Goal: Transaction & Acquisition: Book appointment/travel/reservation

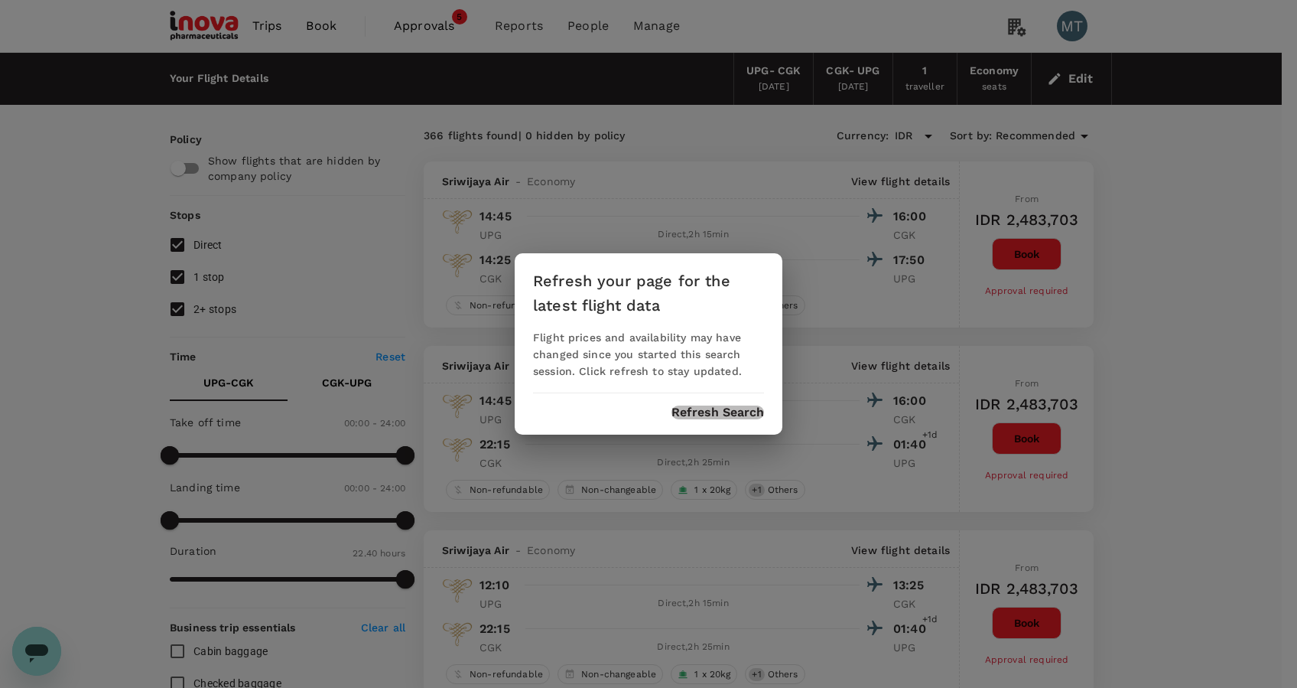
click at [701, 408] on button "Refresh Search" at bounding box center [718, 412] width 93 height 14
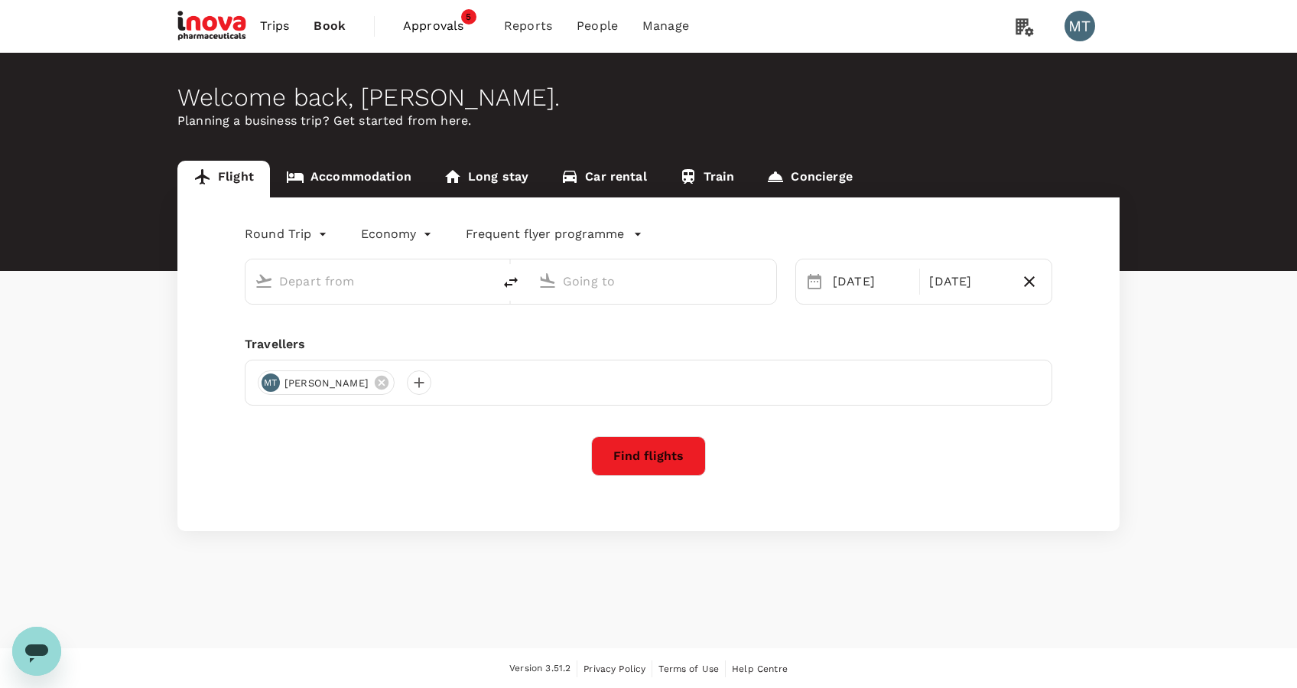
click at [434, 18] on span "Approvals" at bounding box center [441, 26] width 76 height 18
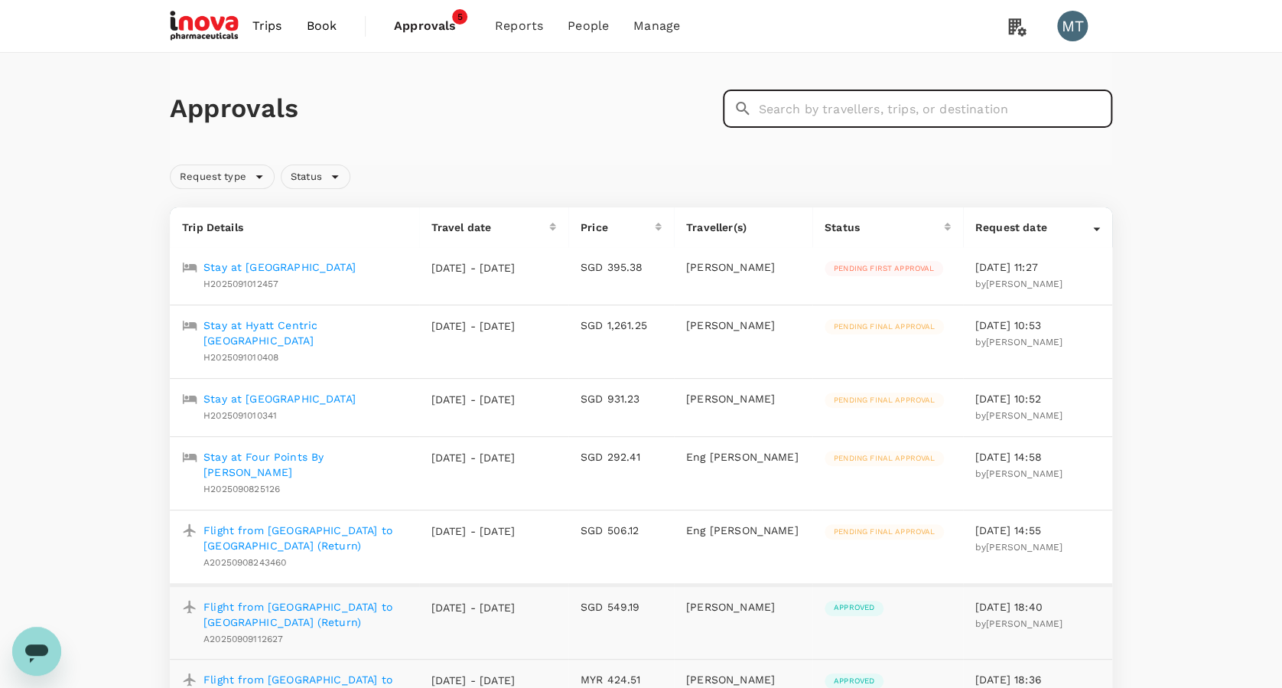
click at [902, 120] on input "text" at bounding box center [935, 108] width 354 height 38
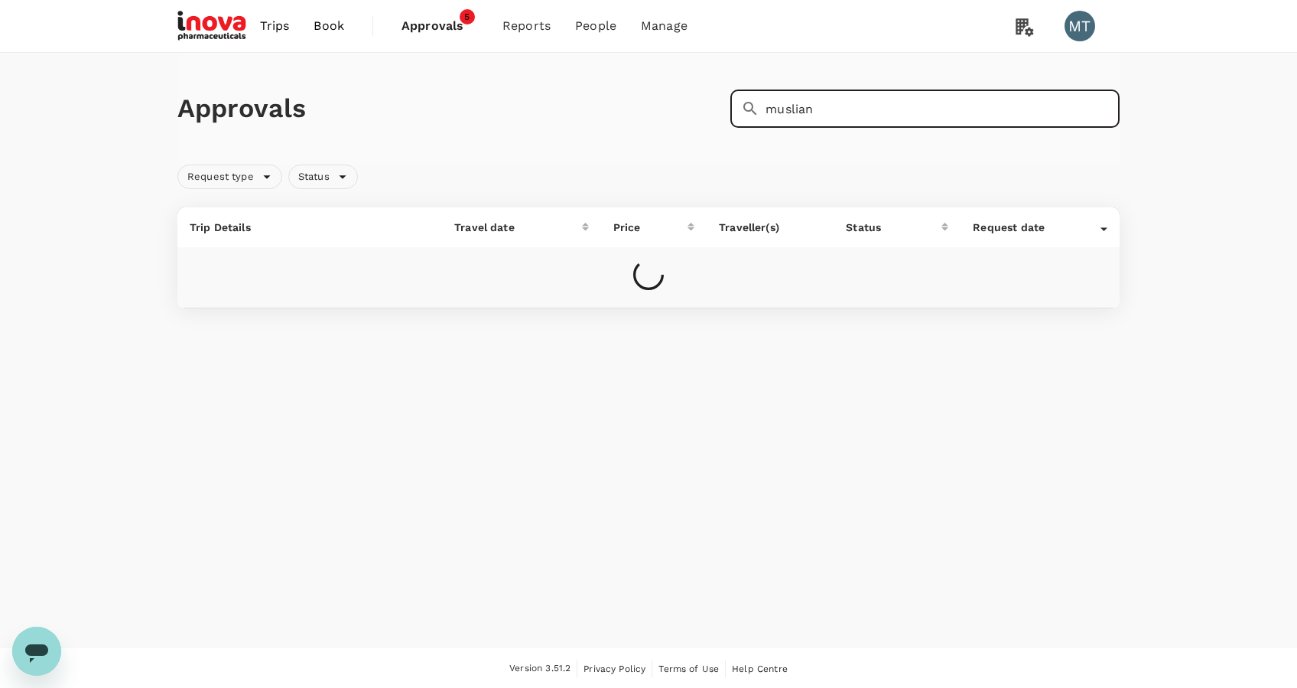
type input "muslian"
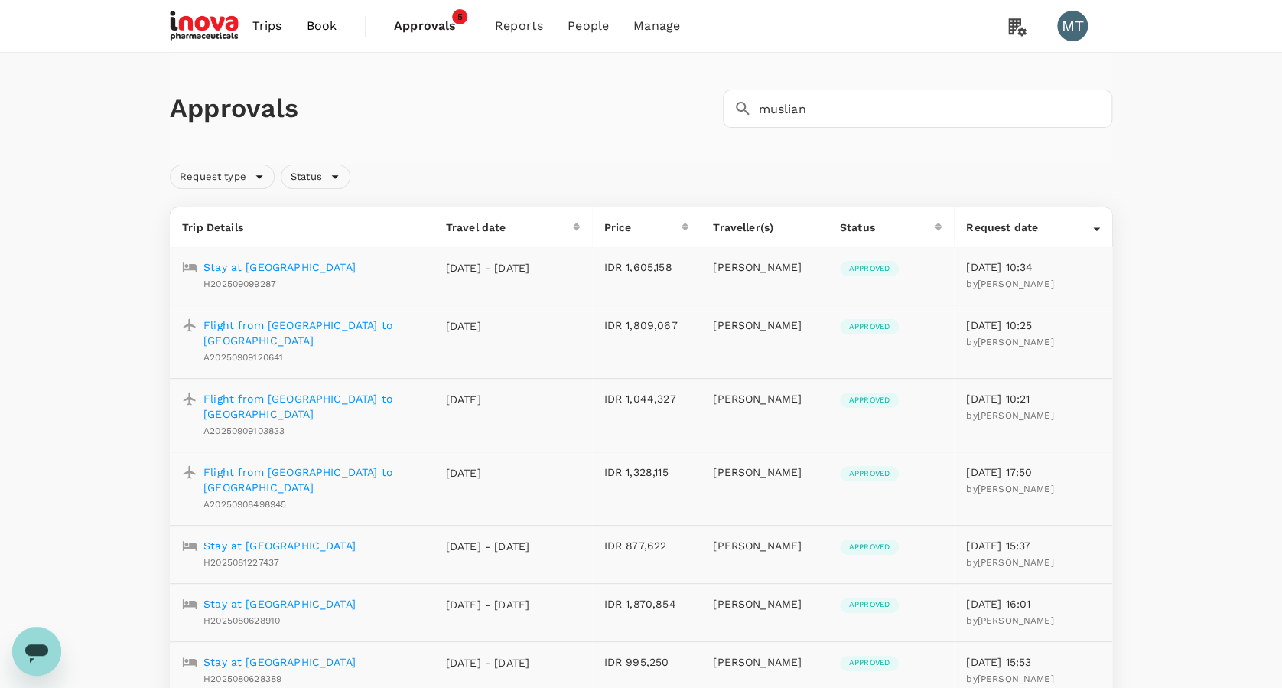
click at [424, 31] on span "Approvals" at bounding box center [432, 26] width 76 height 18
drag, startPoint x: 815, startPoint y: 109, endPoint x: 424, endPoint y: 95, distance: 391.1
click at [594, 106] on div "Approvals ​ muslian ​" at bounding box center [638, 105] width 948 height 44
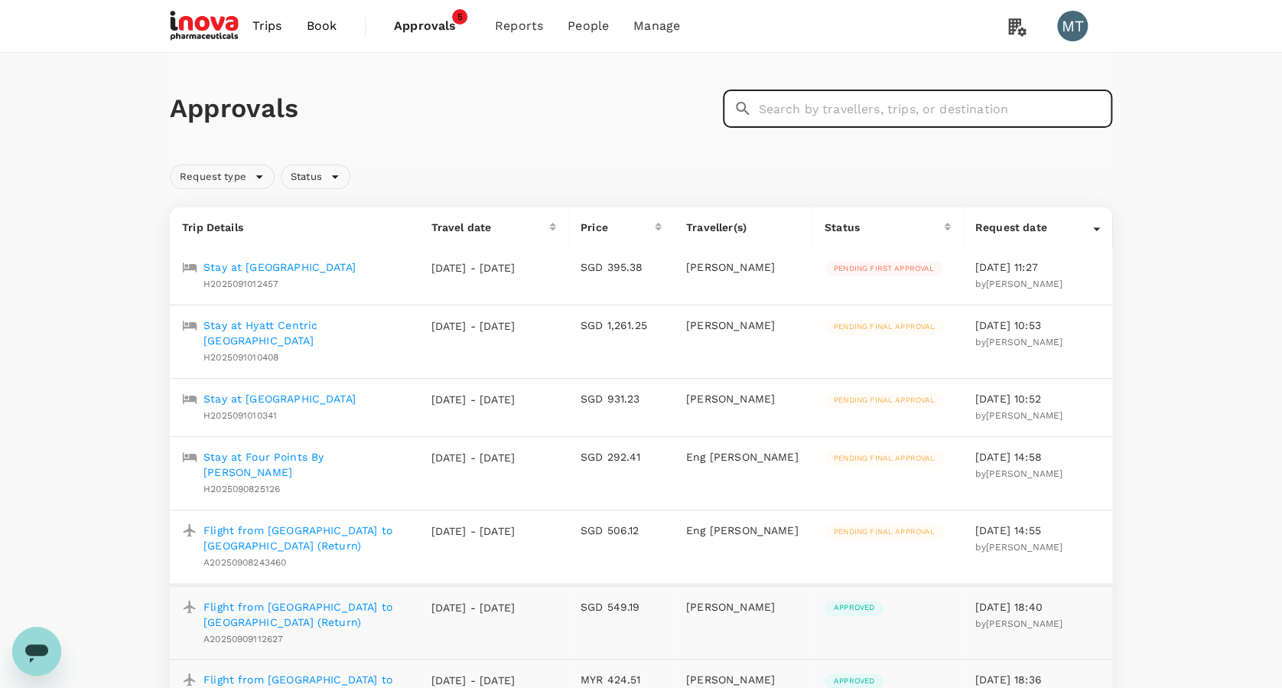
click at [828, 106] on input "text" at bounding box center [935, 108] width 354 height 38
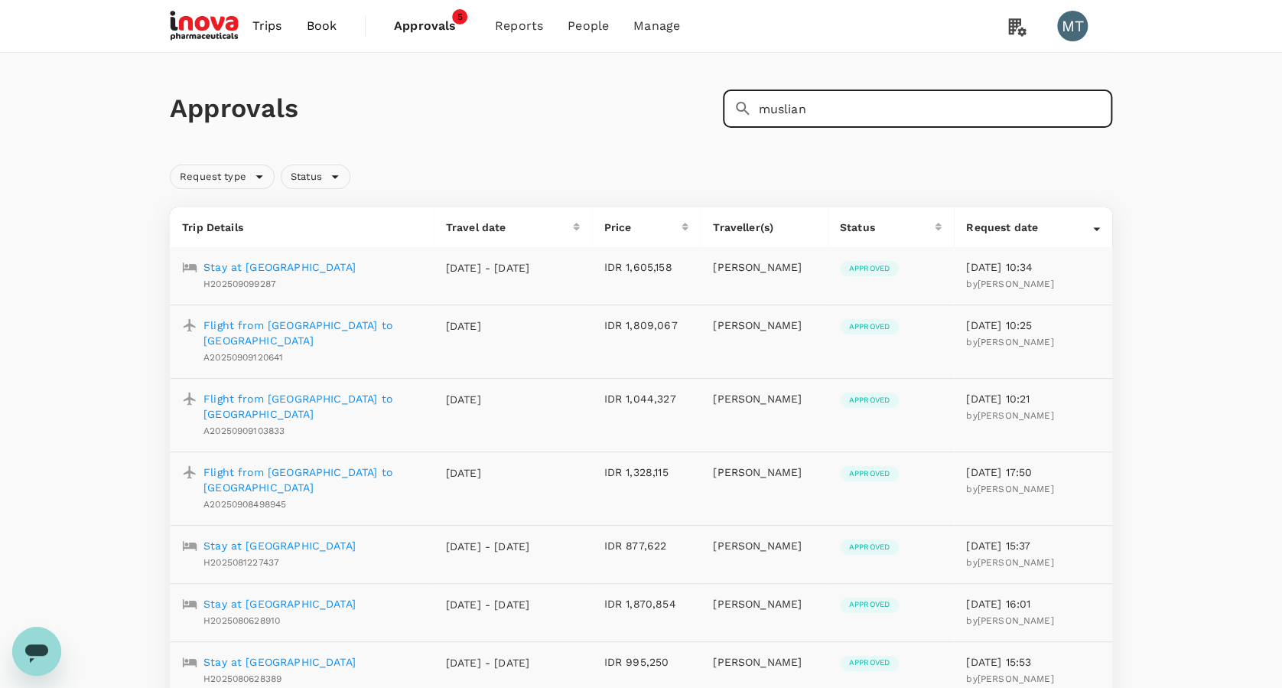
type input "muslian"
click at [318, 30] on span "Book" at bounding box center [321, 26] width 31 height 18
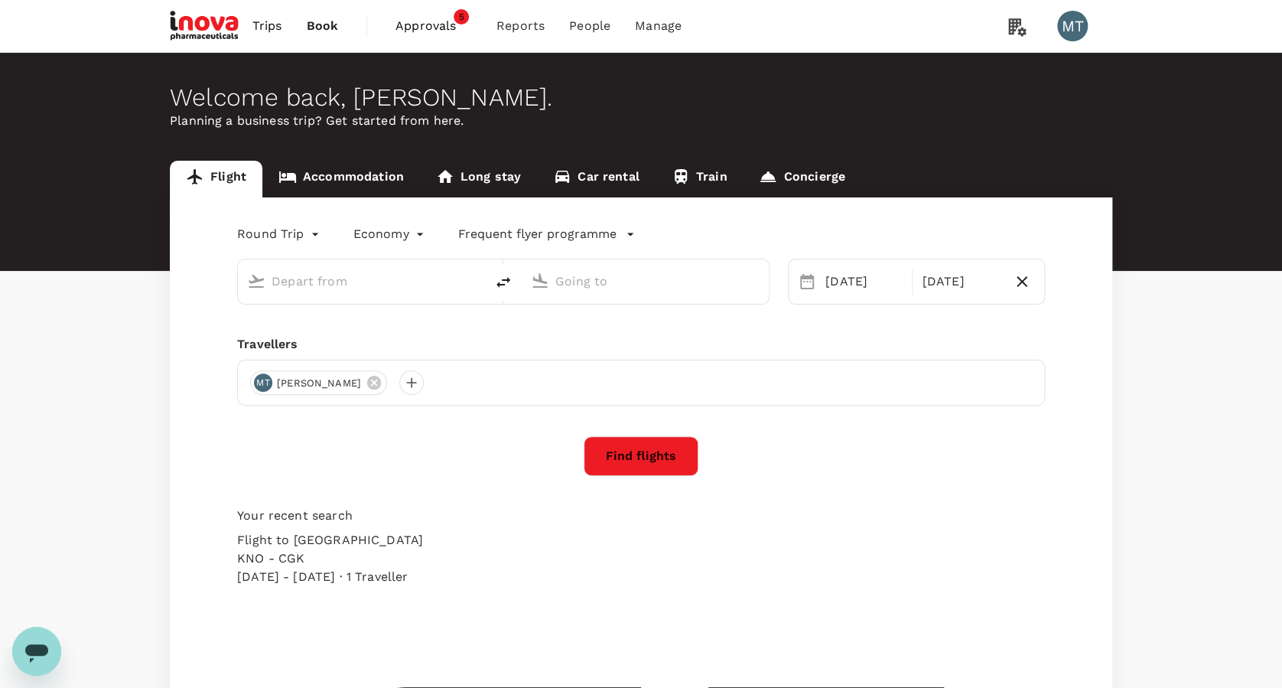
type input "Sultan Hasanuddin Intl (UPG)"
type input "Soekarno-Hatta Intl (CGK)"
type input "Sultan Hasanuddin Intl (UPG)"
type input "Soekarno-Hatta Intl (CGK)"
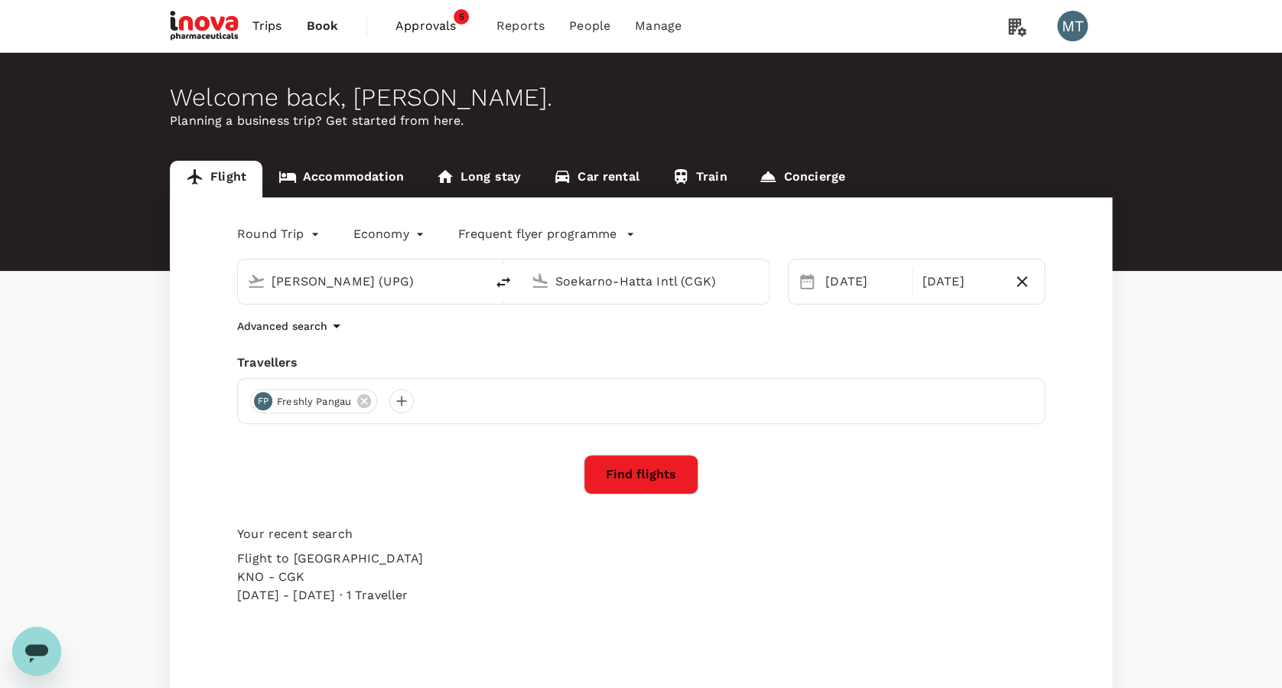
click at [350, 180] on link "Accommodation" at bounding box center [341, 179] width 158 height 37
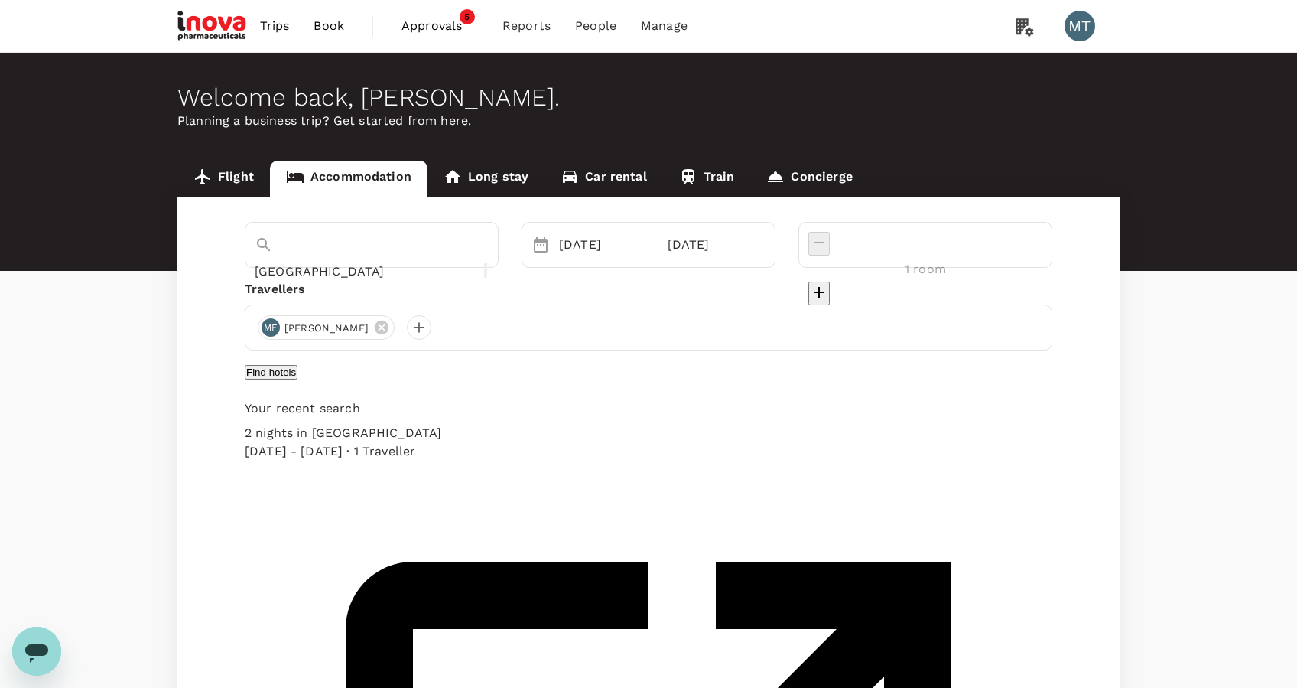
click at [298, 379] on button "Find hotels" at bounding box center [271, 372] width 53 height 15
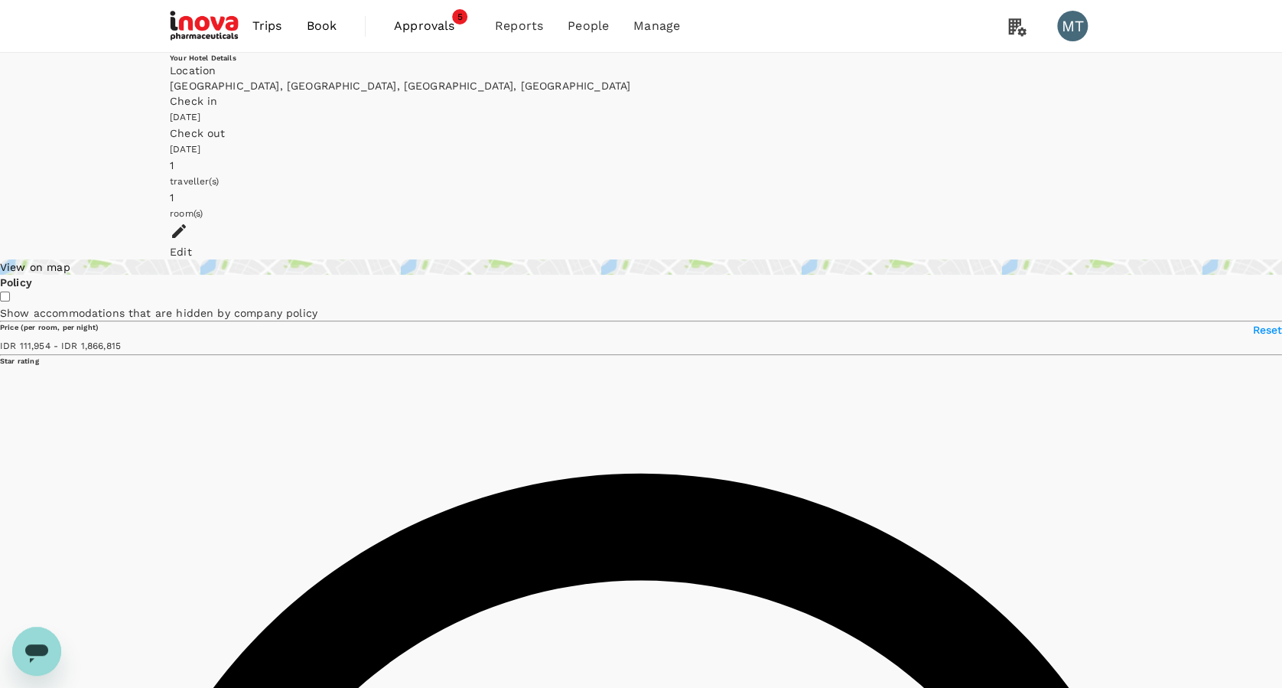
type input "1866815.07"
type input "62553.07"
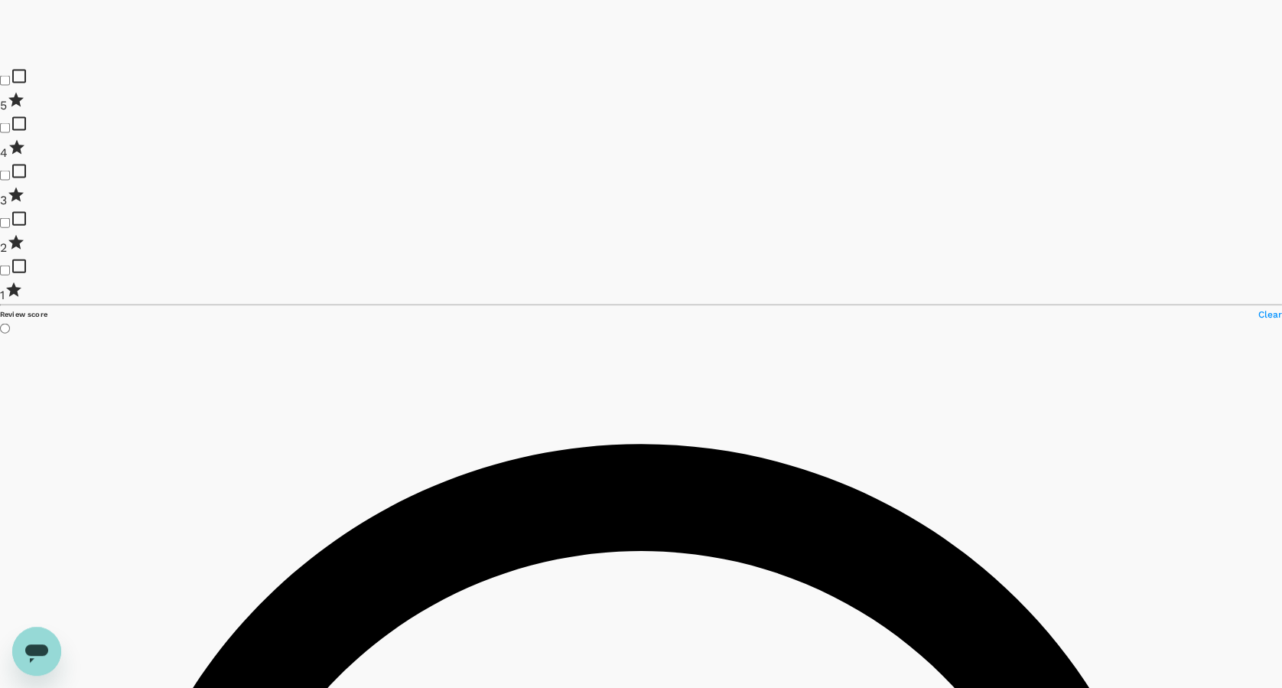
scroll to position [1631, 0]
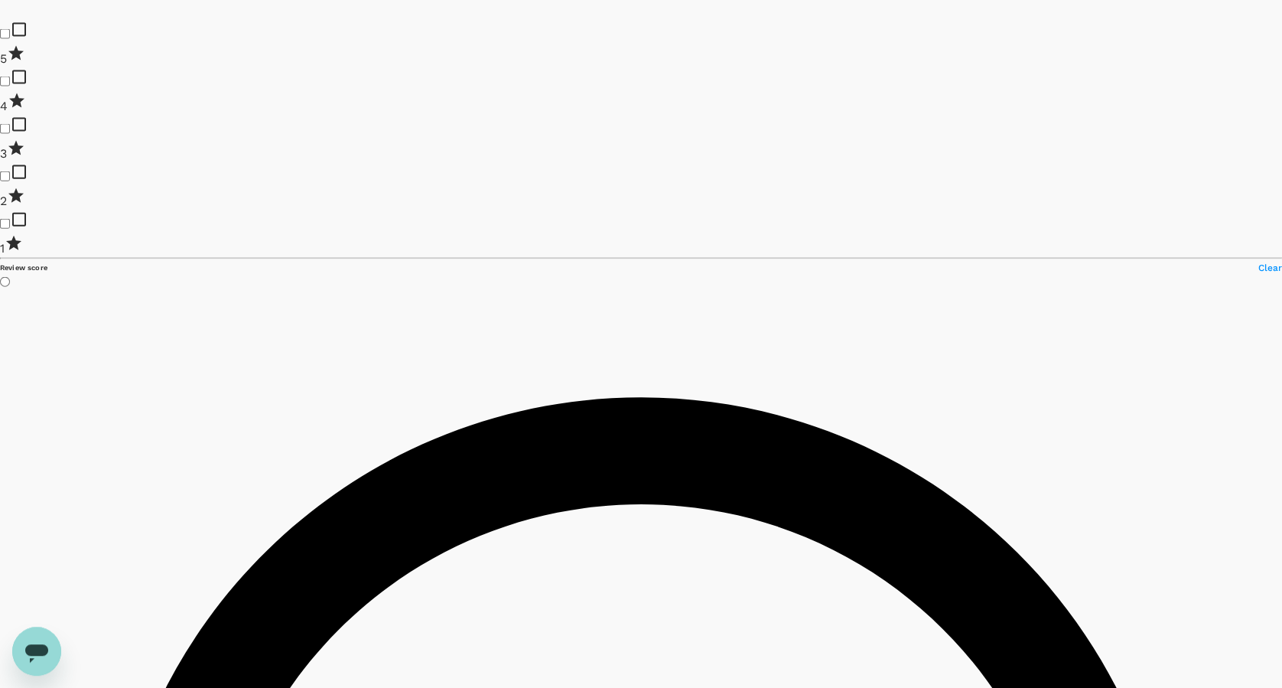
type input "1866815.07"
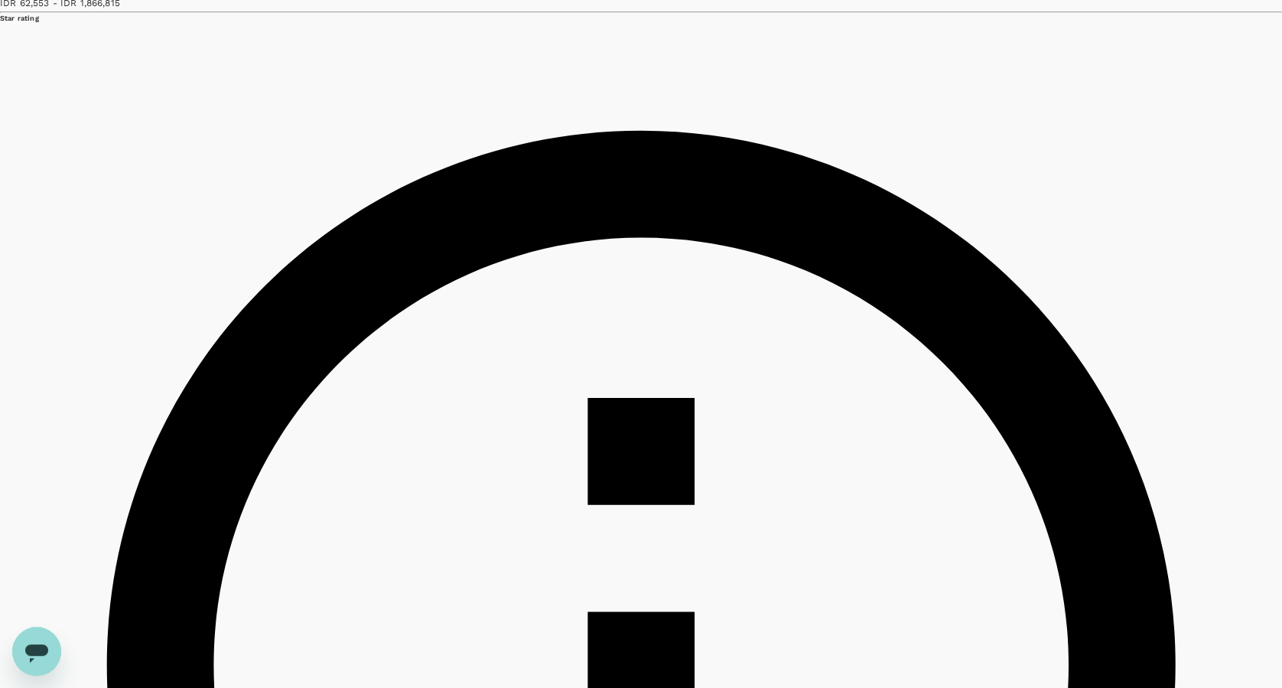
scroll to position [0, 0]
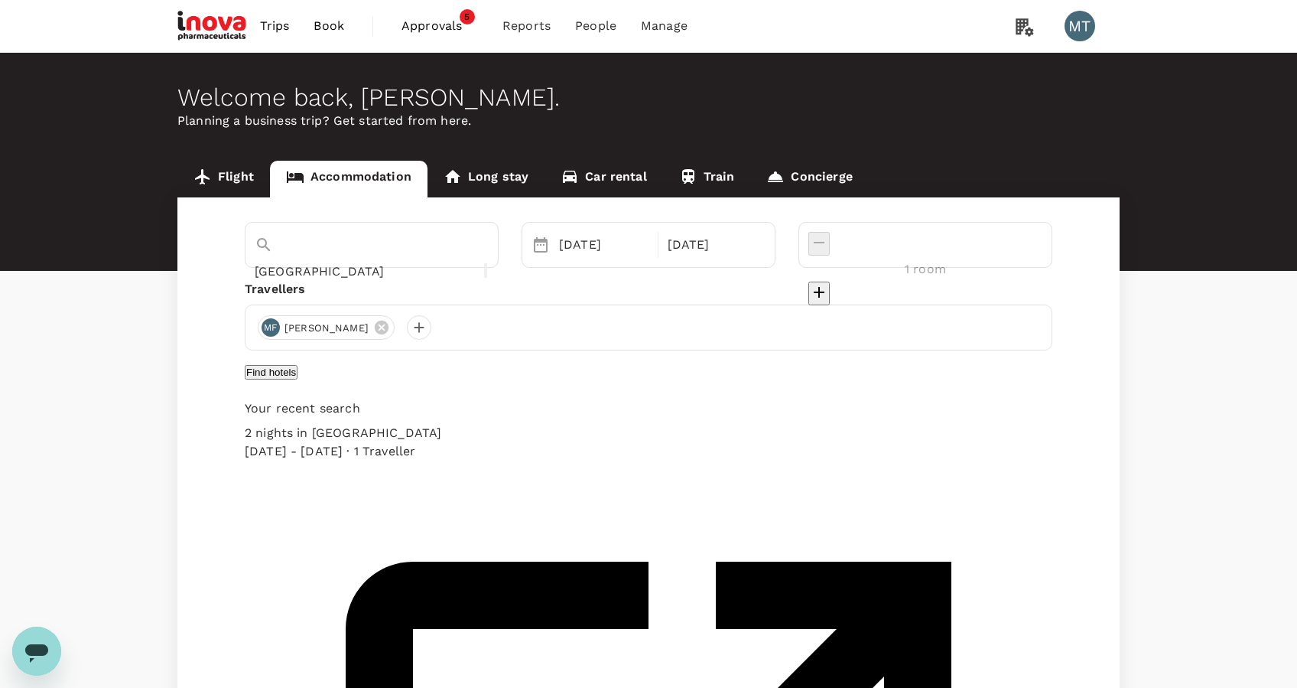
drag, startPoint x: 670, startPoint y: 385, endPoint x: 1019, endPoint y: 417, distance: 350.2
click at [298, 379] on button "Find hotels" at bounding box center [271, 372] width 53 height 15
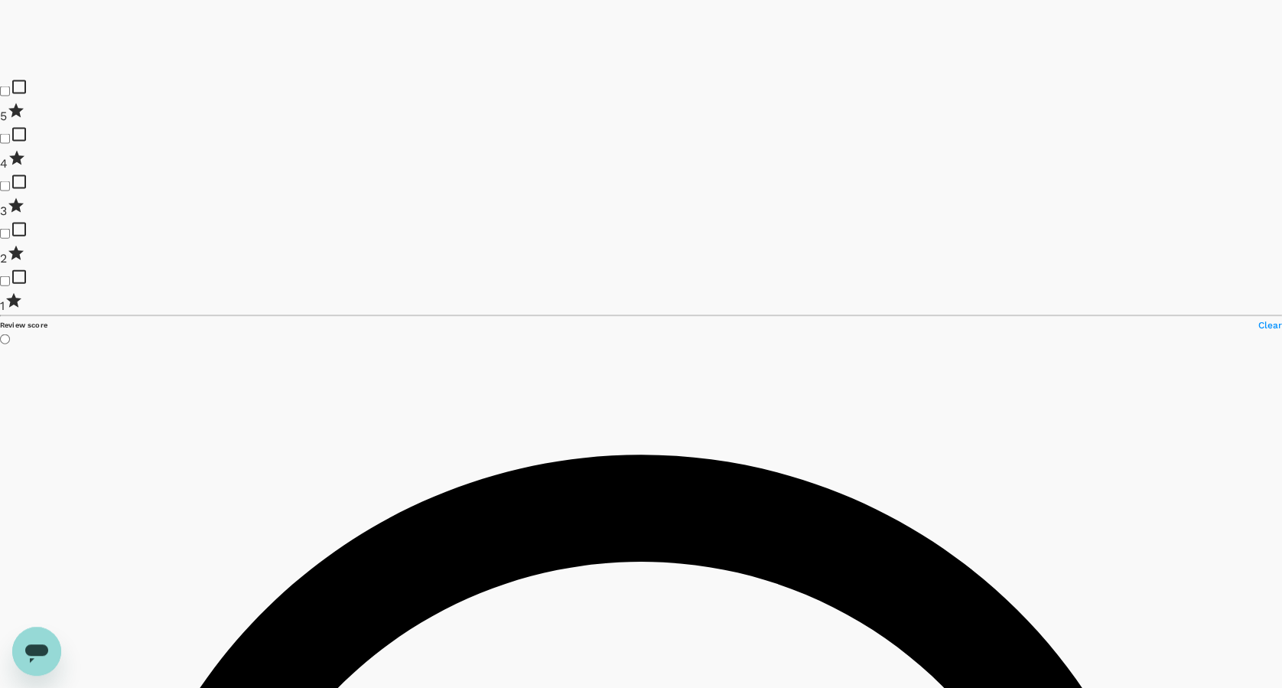
scroll to position [1631, 0]
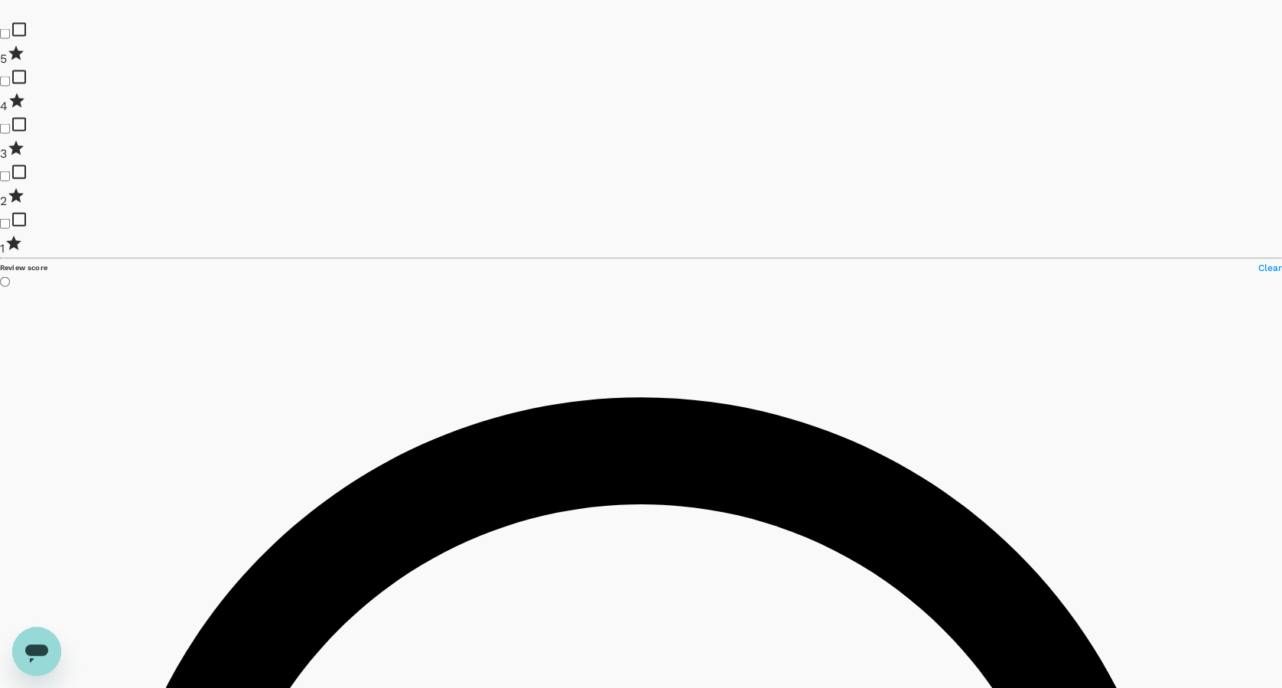
type input "1866815.07"
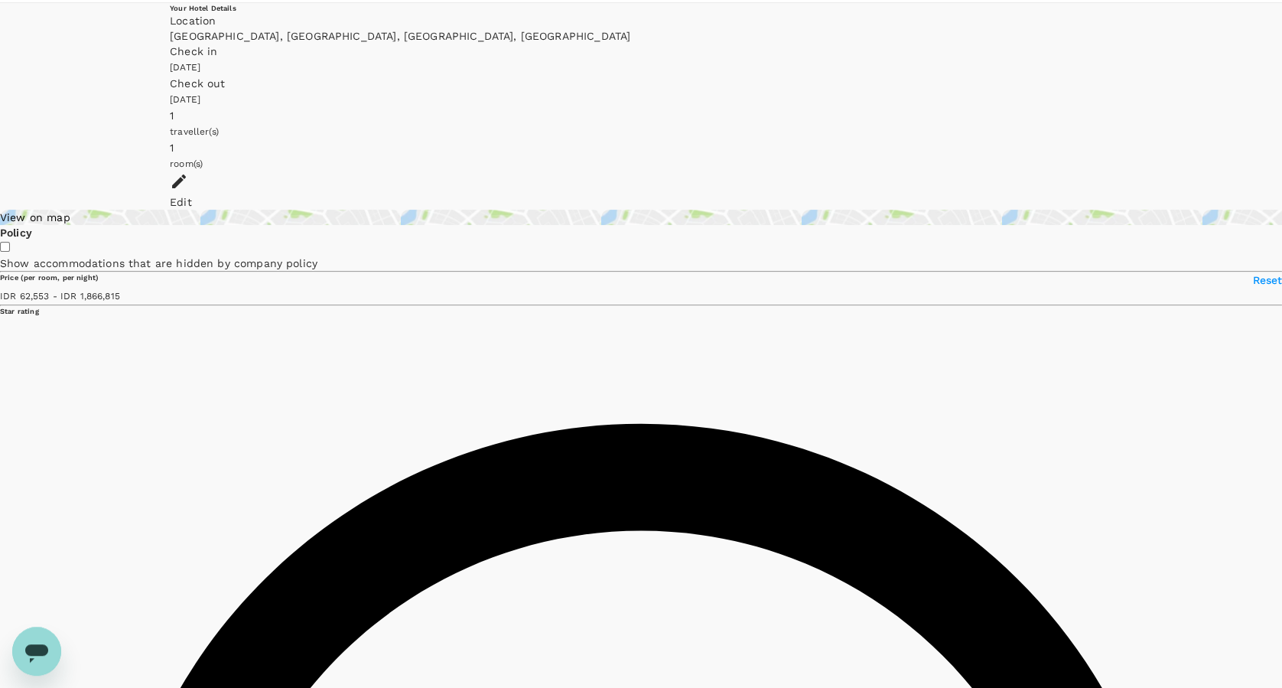
scroll to position [0, 0]
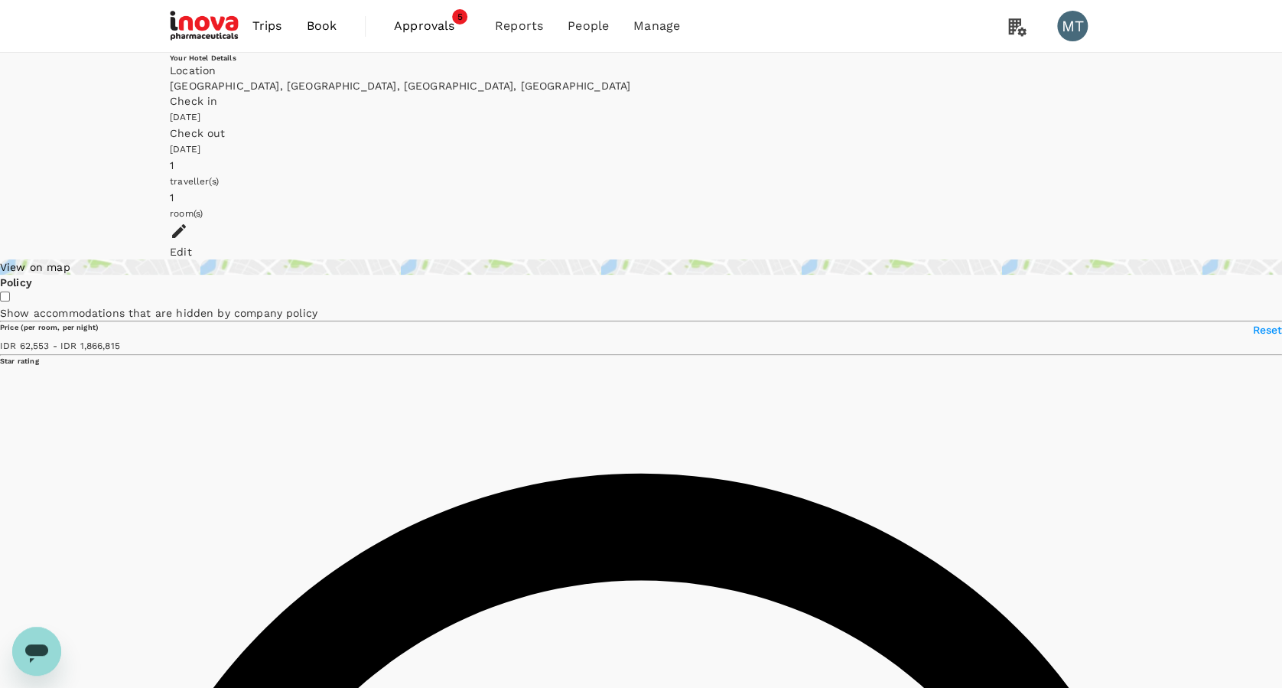
click at [428, 22] on span "Approvals" at bounding box center [432, 26] width 76 height 18
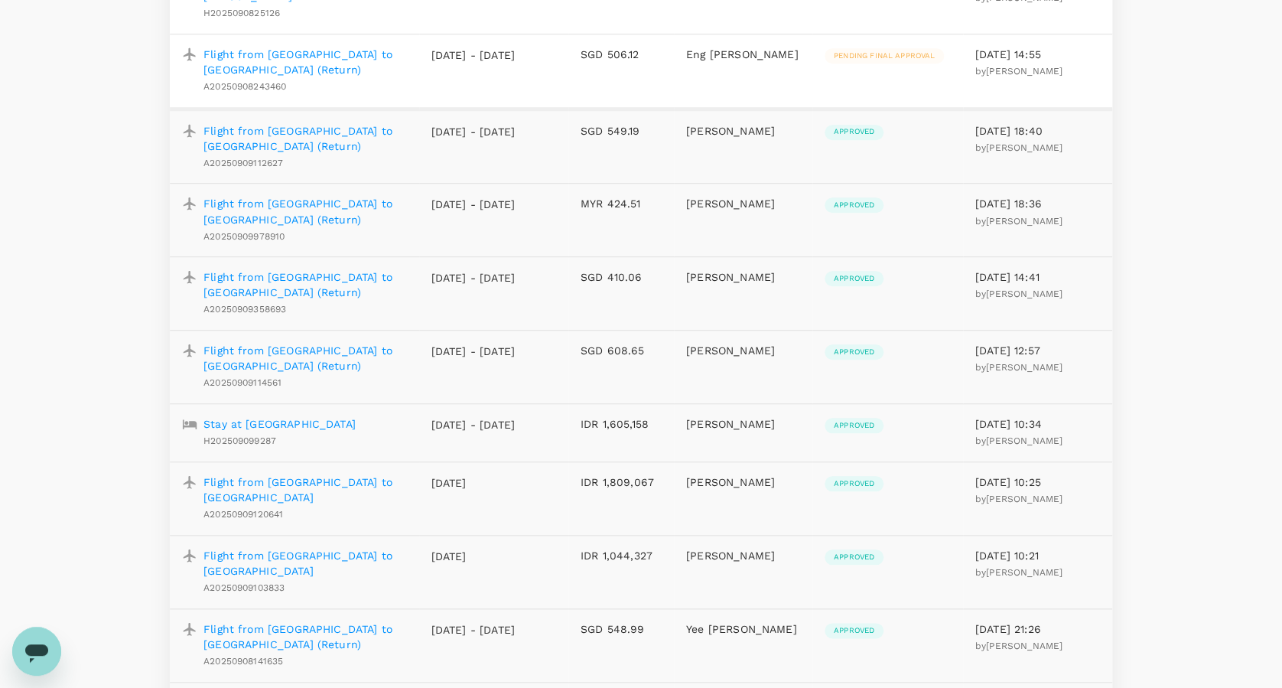
scroll to position [509, 0]
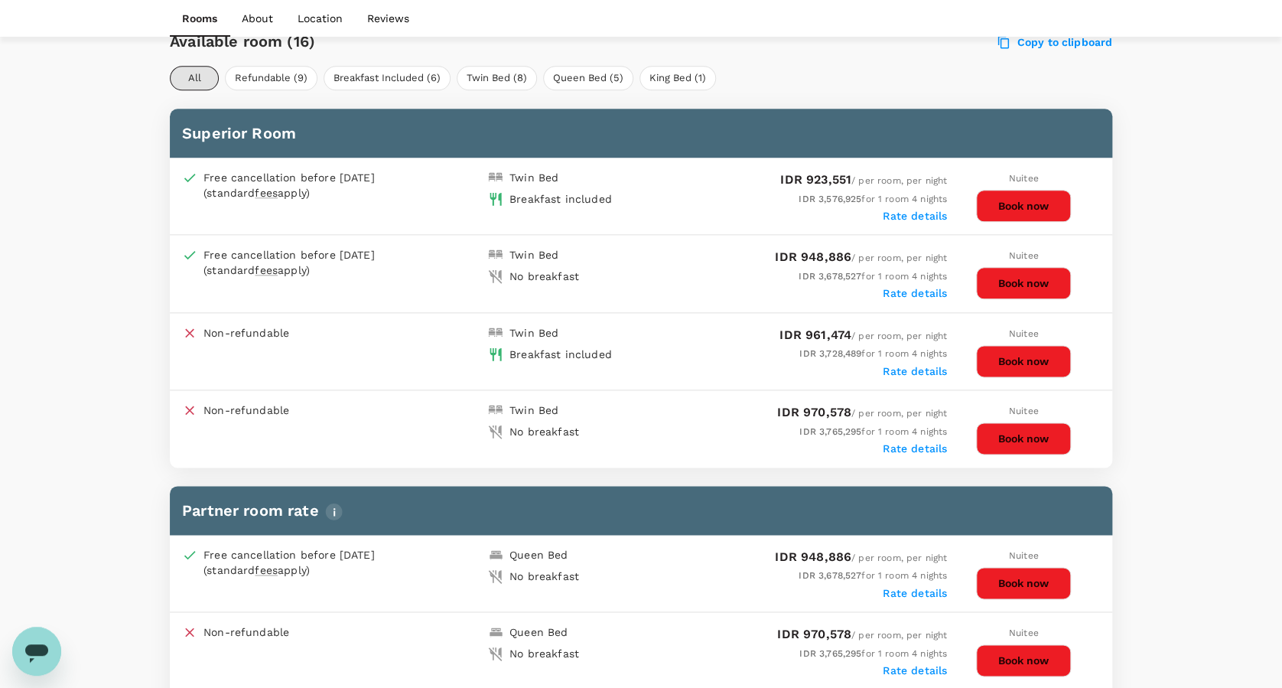
scroll to position [918, 0]
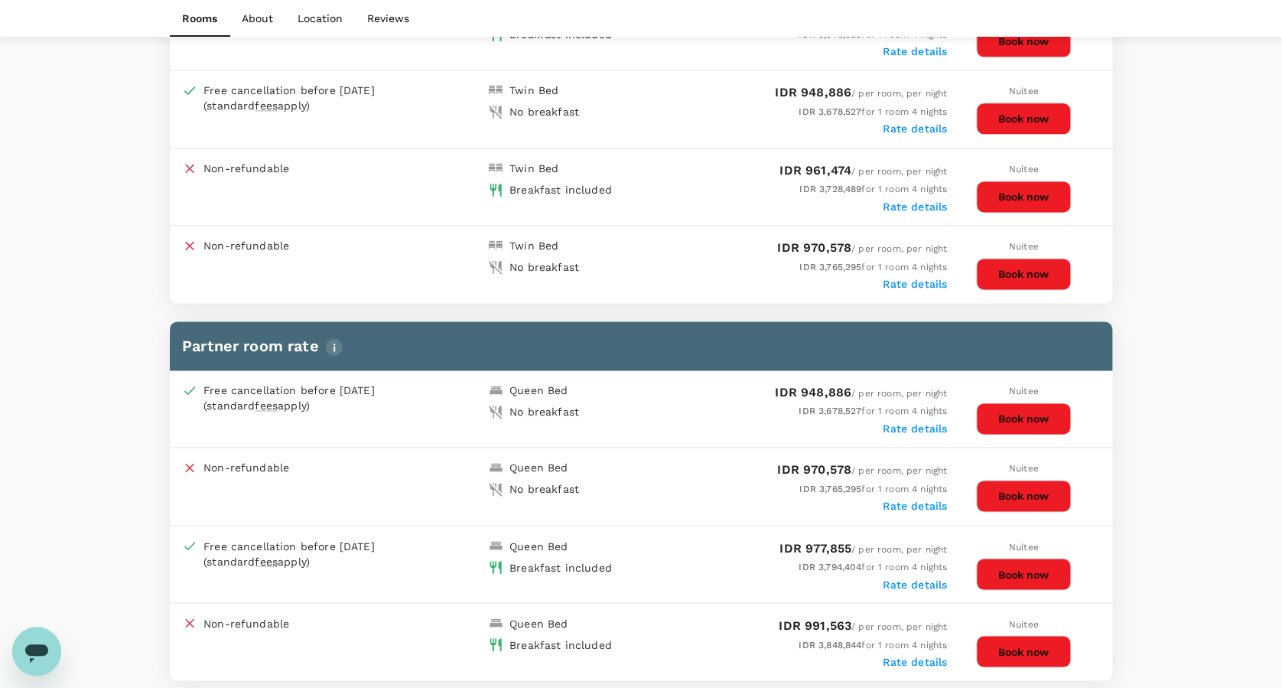
click at [987, 558] on button "Book now" at bounding box center [1023, 574] width 95 height 32
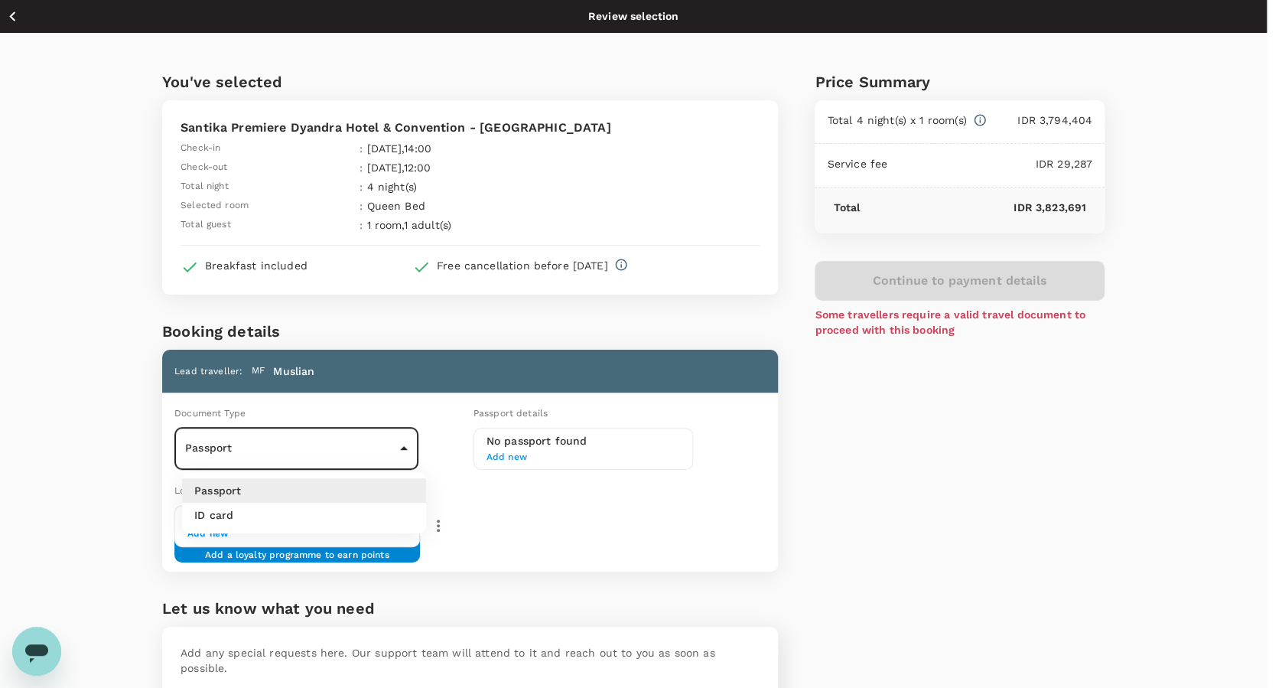
click at [411, 447] on body "Back to hotel details Review selection You've selected Santika Premiere Dyandra…" at bounding box center [641, 414] width 1282 height 828
click at [377, 509] on li "ID card" at bounding box center [304, 514] width 244 height 24
type input "Id card"
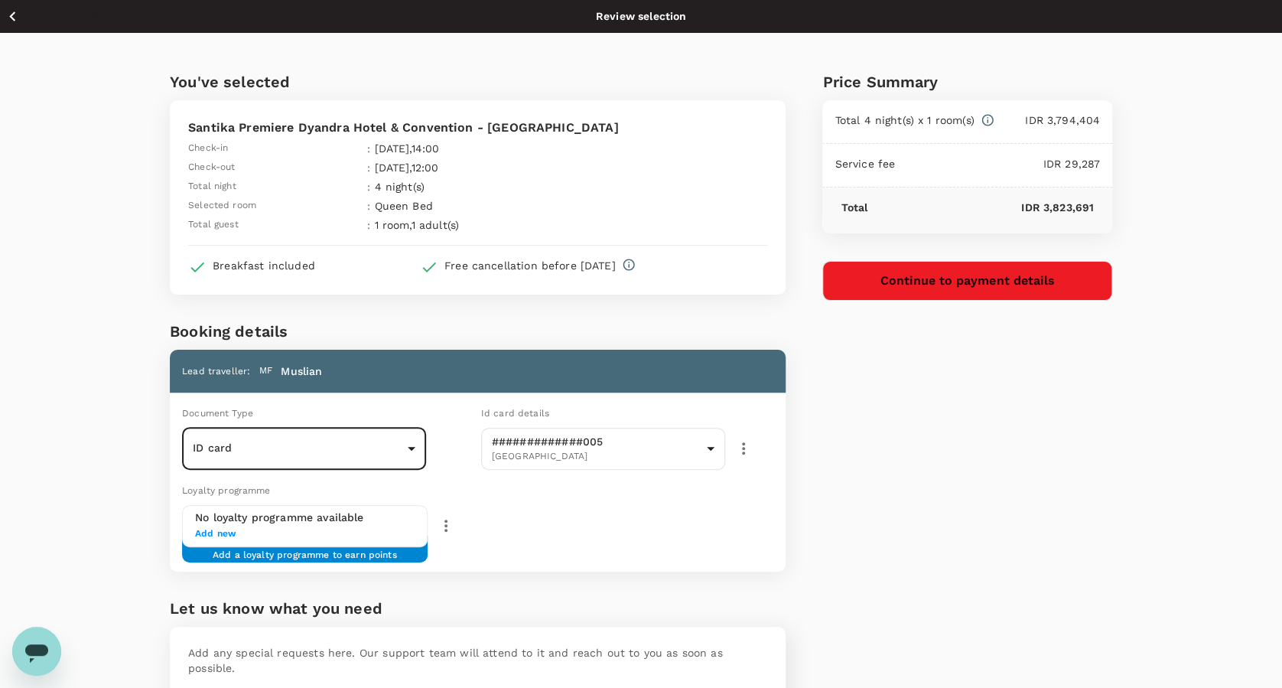
click at [1022, 285] on button "Continue to payment details" at bounding box center [967, 281] width 290 height 40
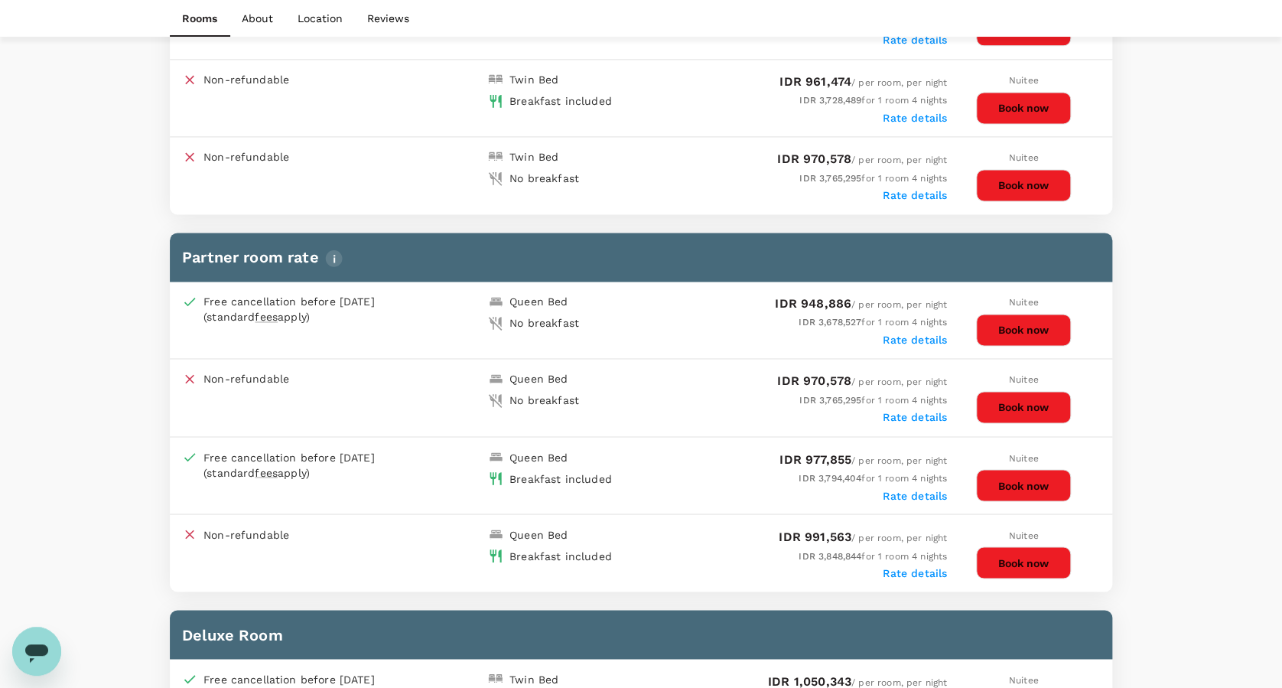
scroll to position [1020, 0]
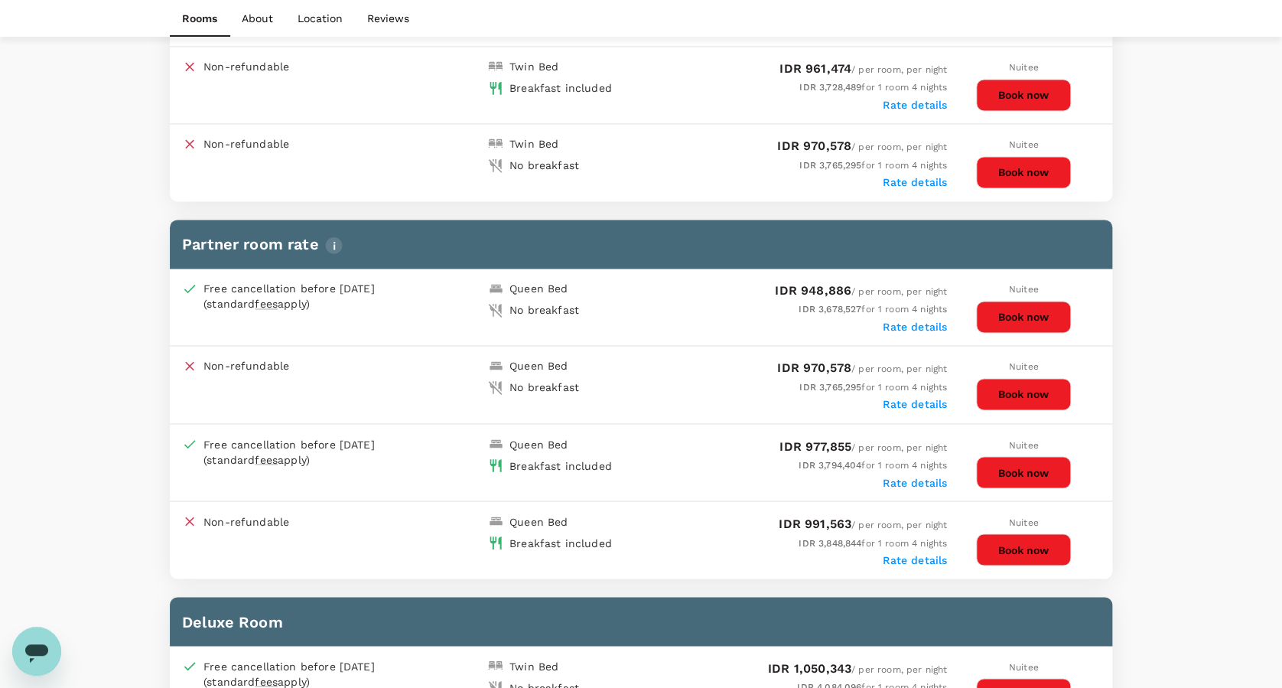
click at [1010, 456] on button "Book now" at bounding box center [1023, 472] width 95 height 32
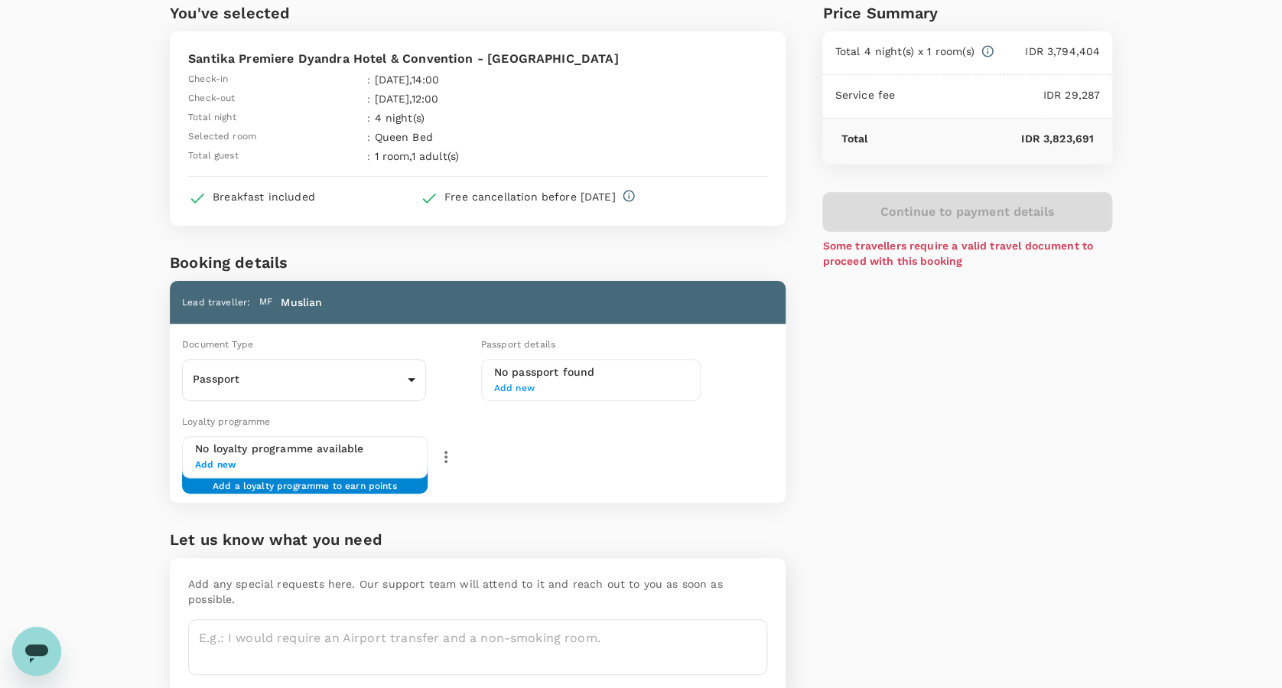
scroll to position [120, 0]
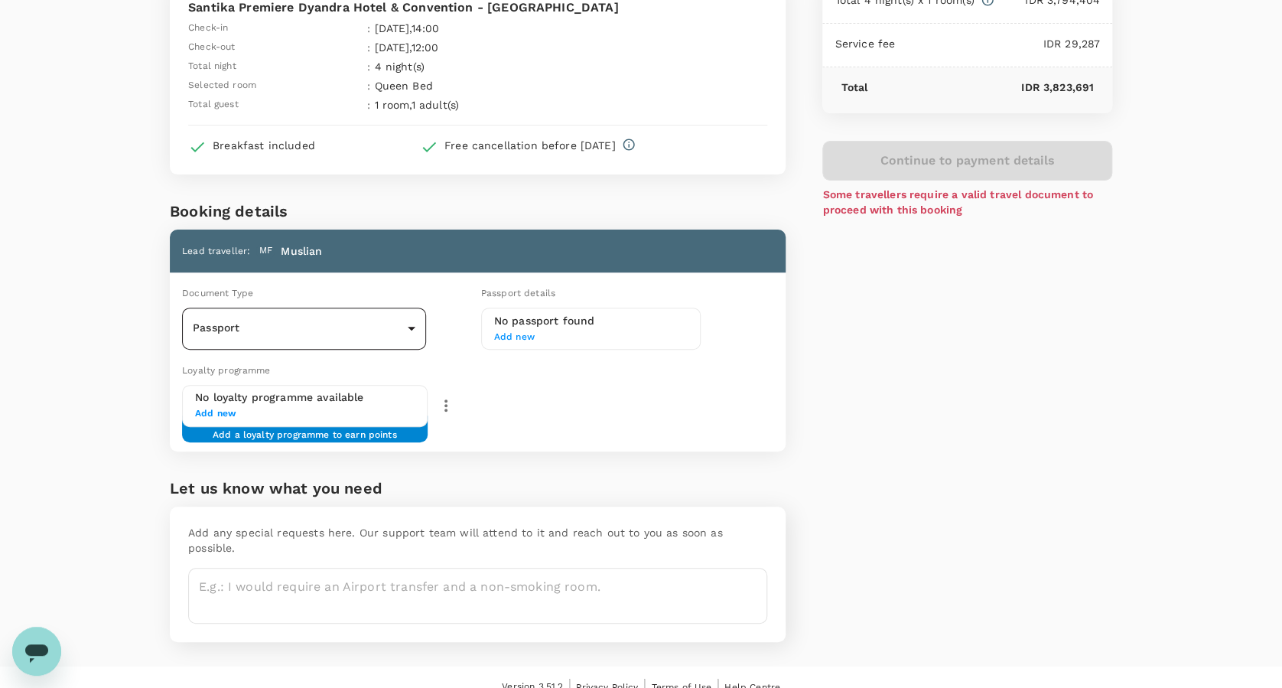
click at [409, 324] on body "Back to hotel details Review selection You've selected Santika Premiere Dyandra…" at bounding box center [641, 294] width 1282 height 828
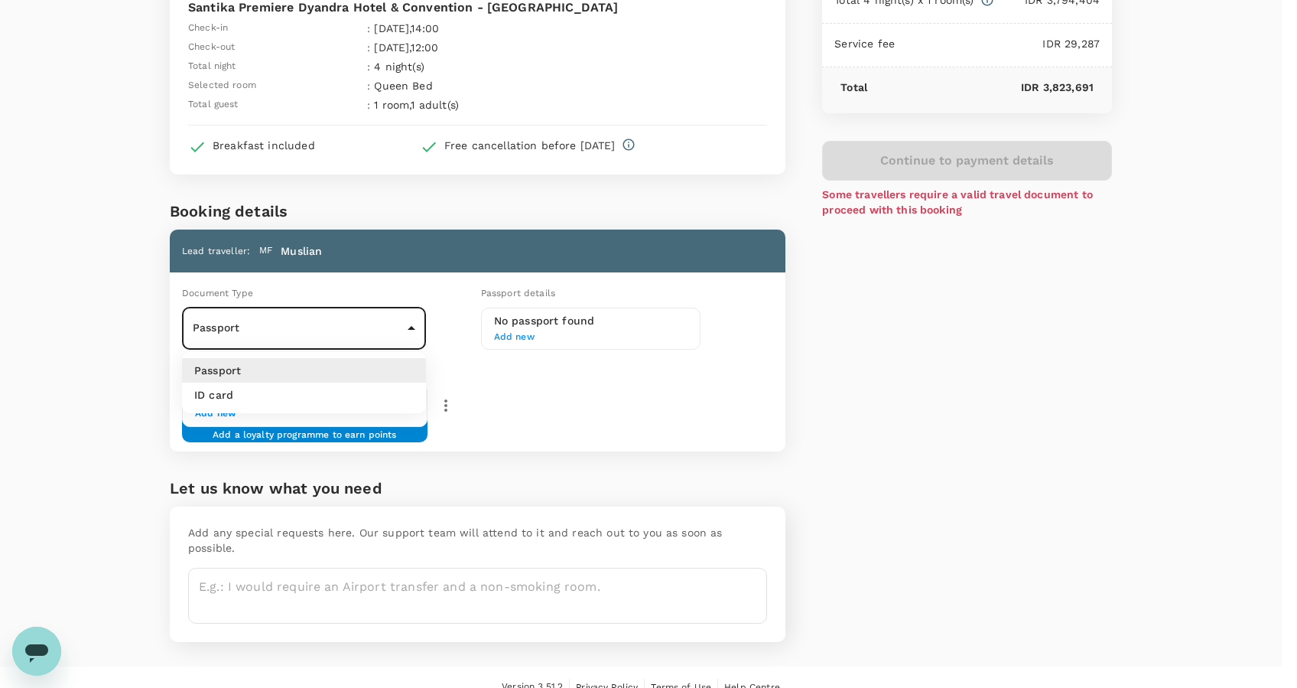
click at [364, 392] on li "ID card" at bounding box center [304, 394] width 244 height 24
type input "Id card"
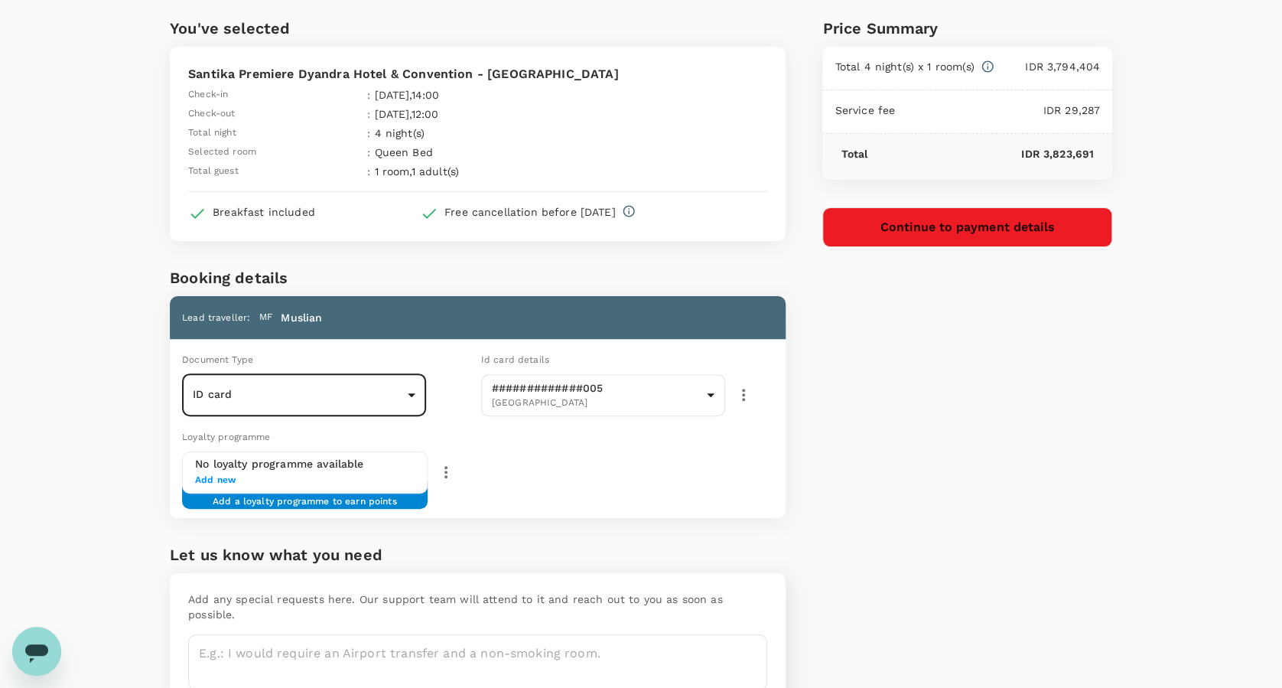
scroll to position [0, 0]
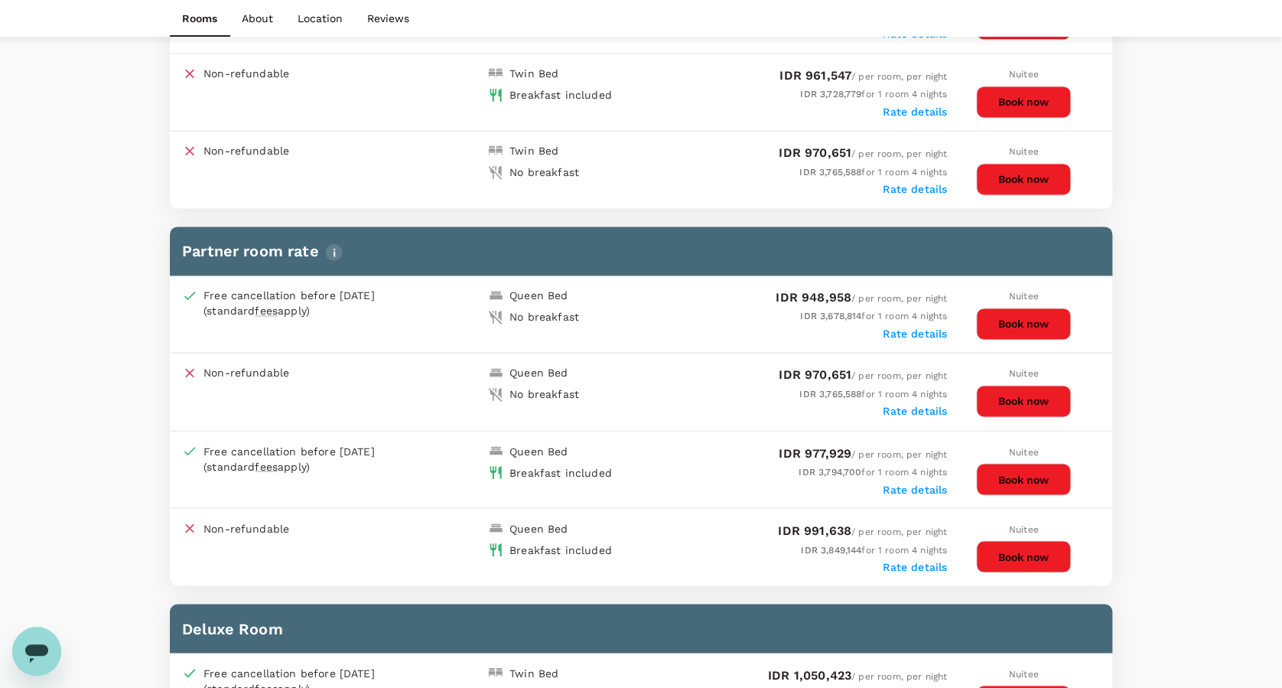
scroll to position [1013, 0]
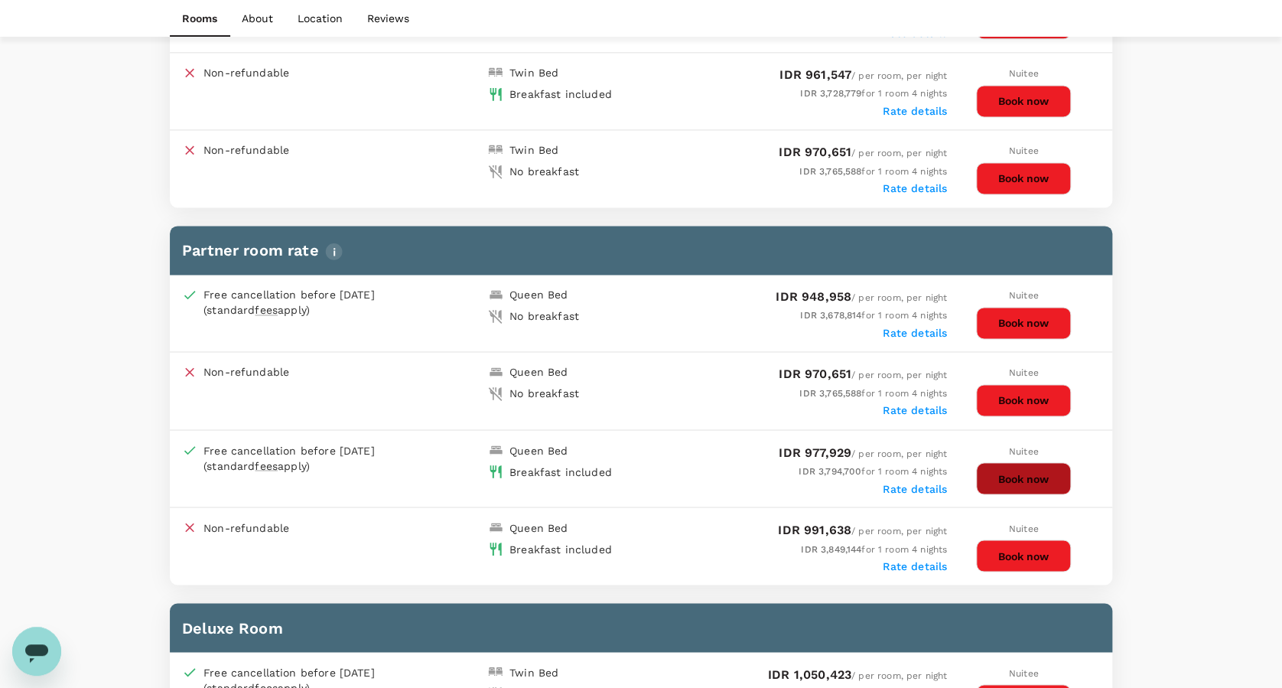
click at [1017, 462] on button "Book now" at bounding box center [1023, 478] width 95 height 32
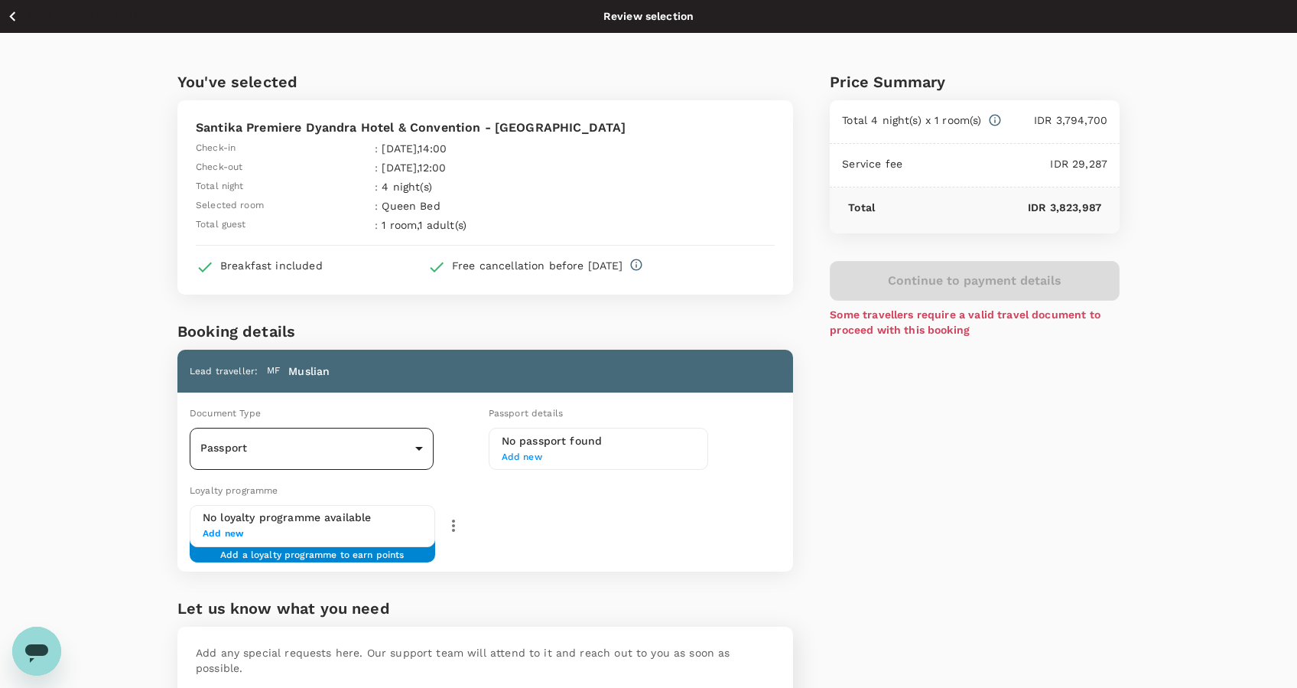
click at [409, 446] on body "Back to hotel details Review selection You've selected Santika Premiere Dyandra…" at bounding box center [648, 414] width 1297 height 828
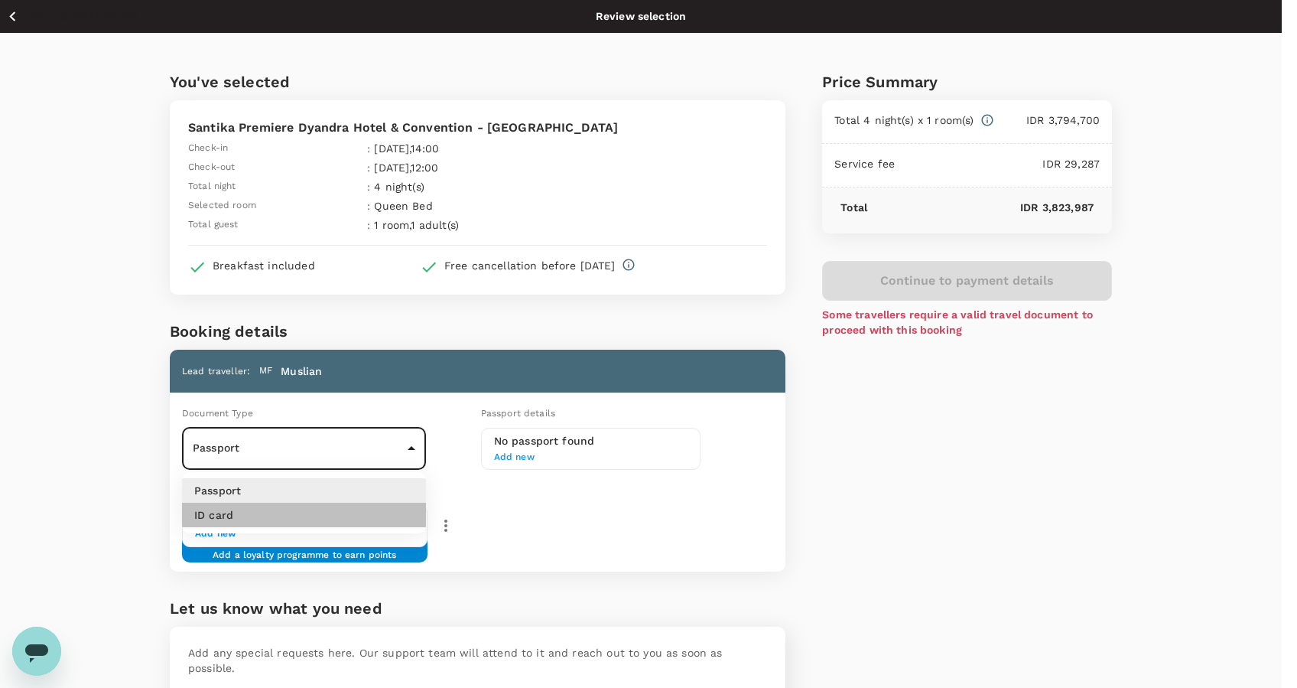
click at [387, 526] on li "ID card" at bounding box center [304, 514] width 244 height 24
type input "Id card"
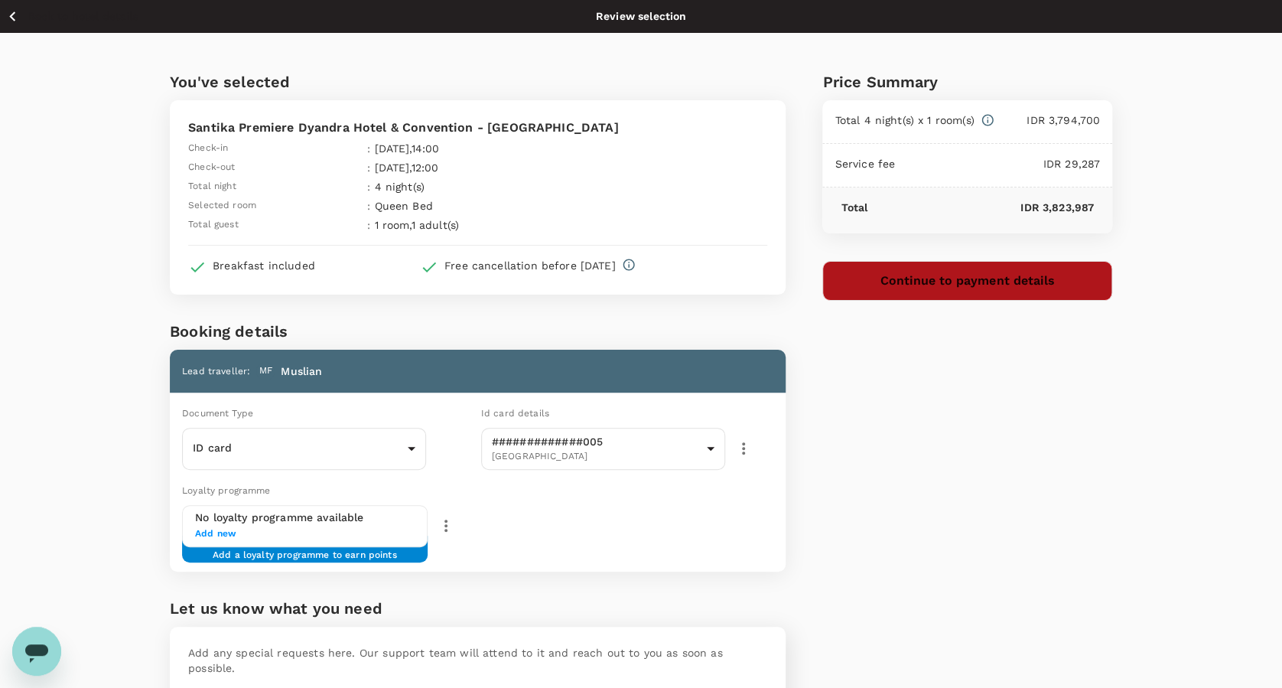
click at [967, 284] on button "Continue to payment details" at bounding box center [967, 281] width 290 height 40
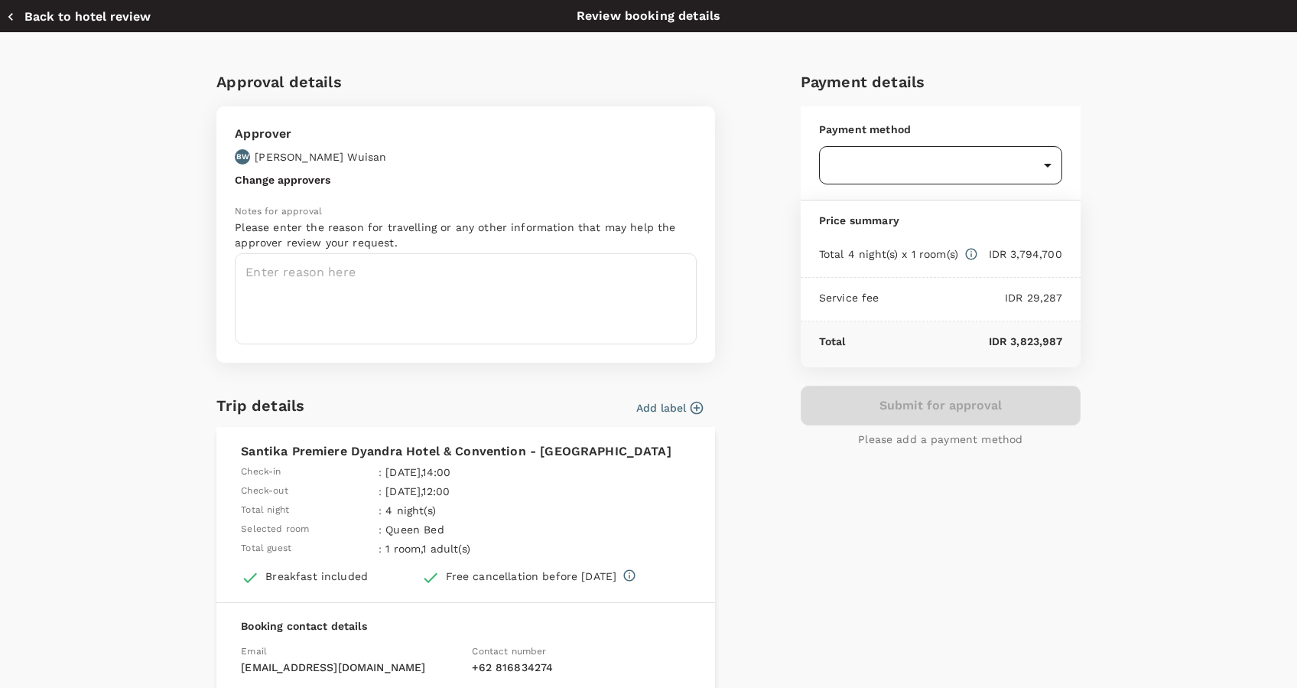
click at [1042, 160] on body "Back to hotel details Review selection You've selected Santika Premiere Dyandra…" at bounding box center [648, 414] width 1297 height 828
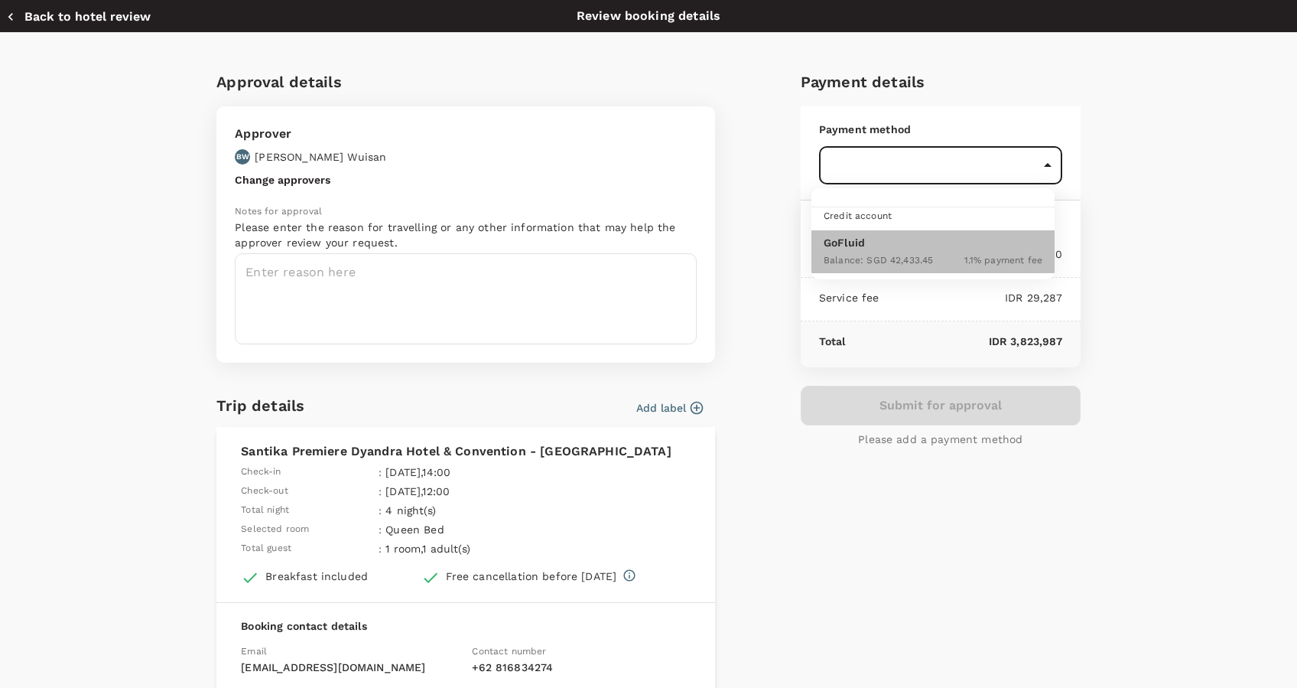
click at [992, 243] on p "GoFluid" at bounding box center [933, 242] width 219 height 15
type input "9d87fe9b-f599-4813-91a8-6354e0e2f257"
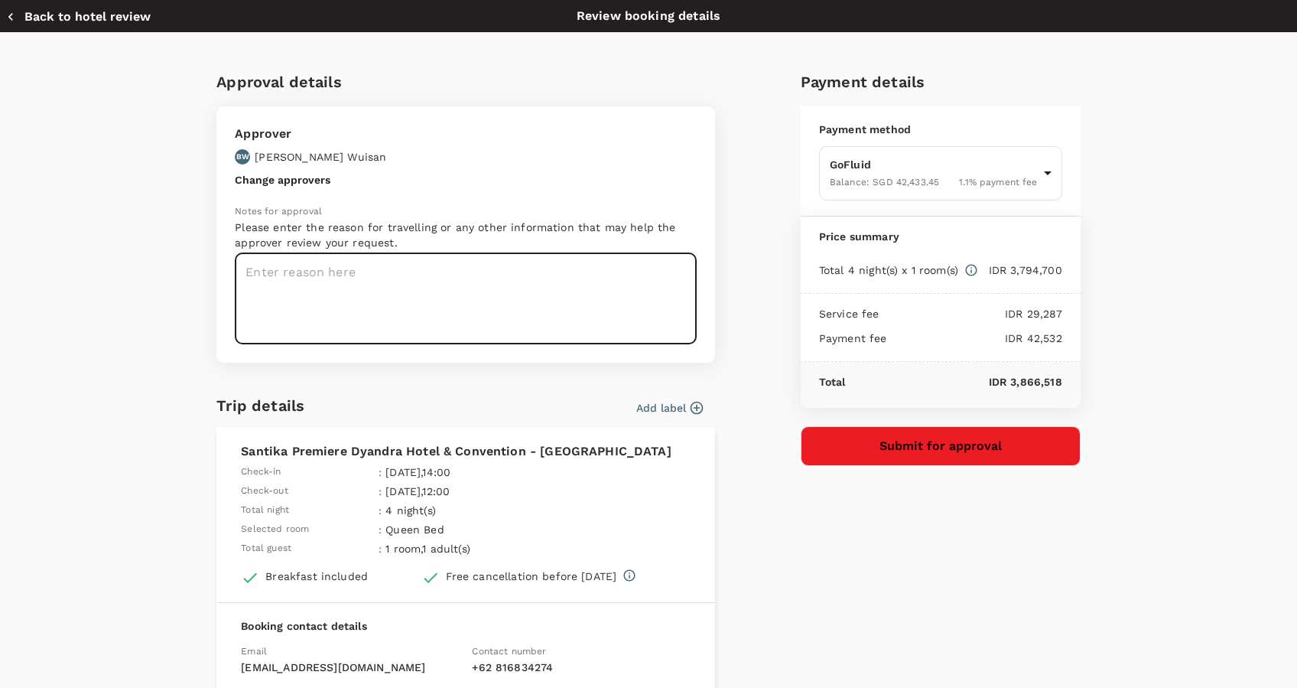
click at [423, 287] on textarea at bounding box center [466, 298] width 462 height 91
click at [689, 406] on icon "button" at bounding box center [696, 407] width 15 height 15
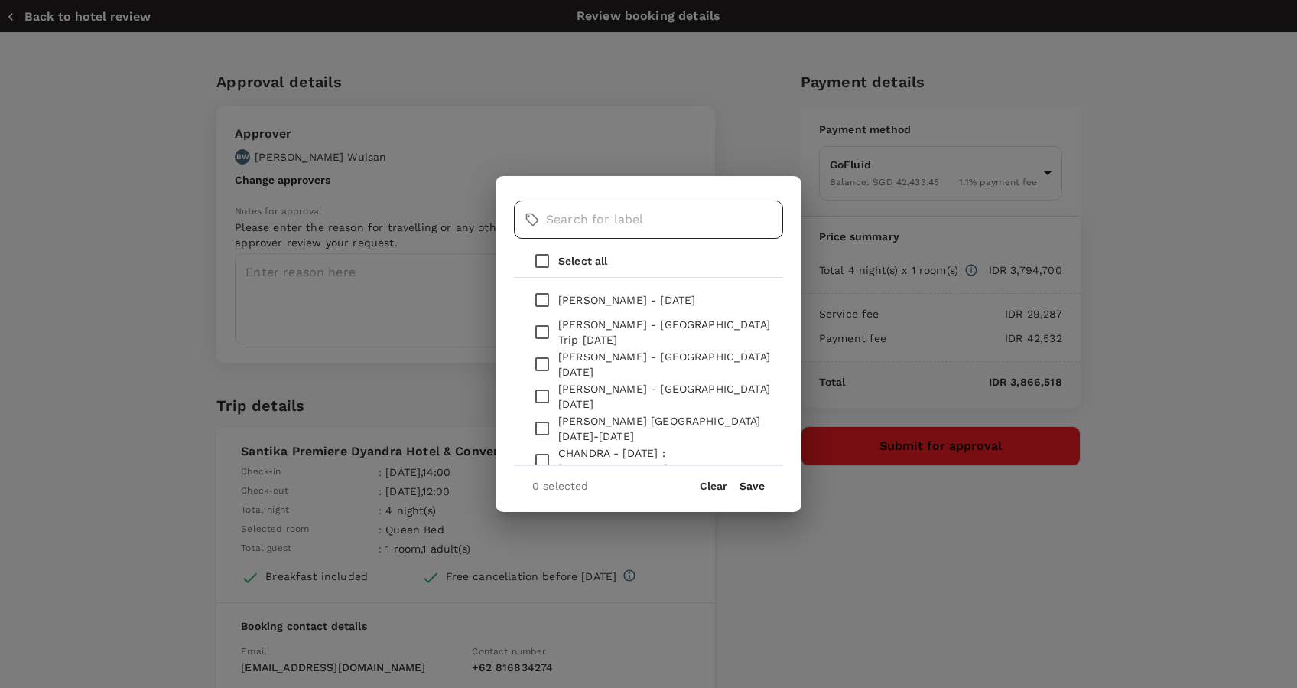
click at [610, 225] on input "text" at bounding box center [664, 219] width 237 height 38
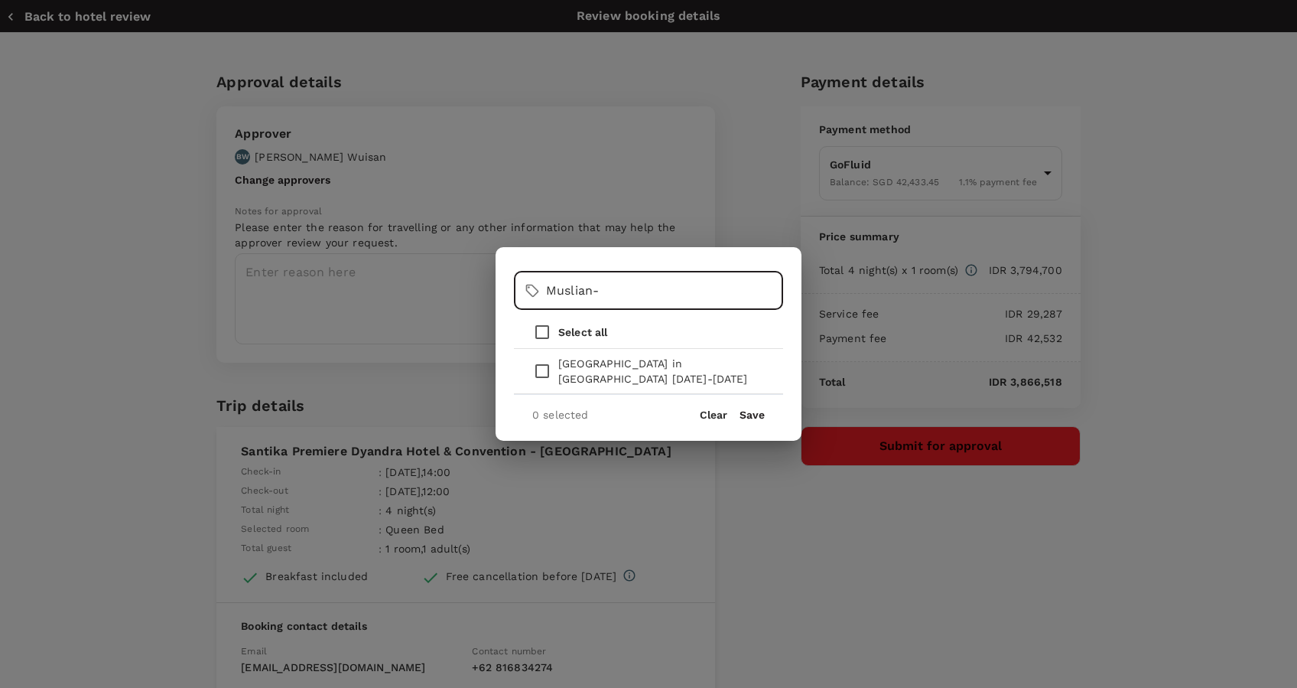
type input "Muslian-"
click at [551, 369] on input "checkbox" at bounding box center [542, 371] width 32 height 32
checkbox input "true"
click at [760, 418] on button "Save" at bounding box center [752, 414] width 25 height 12
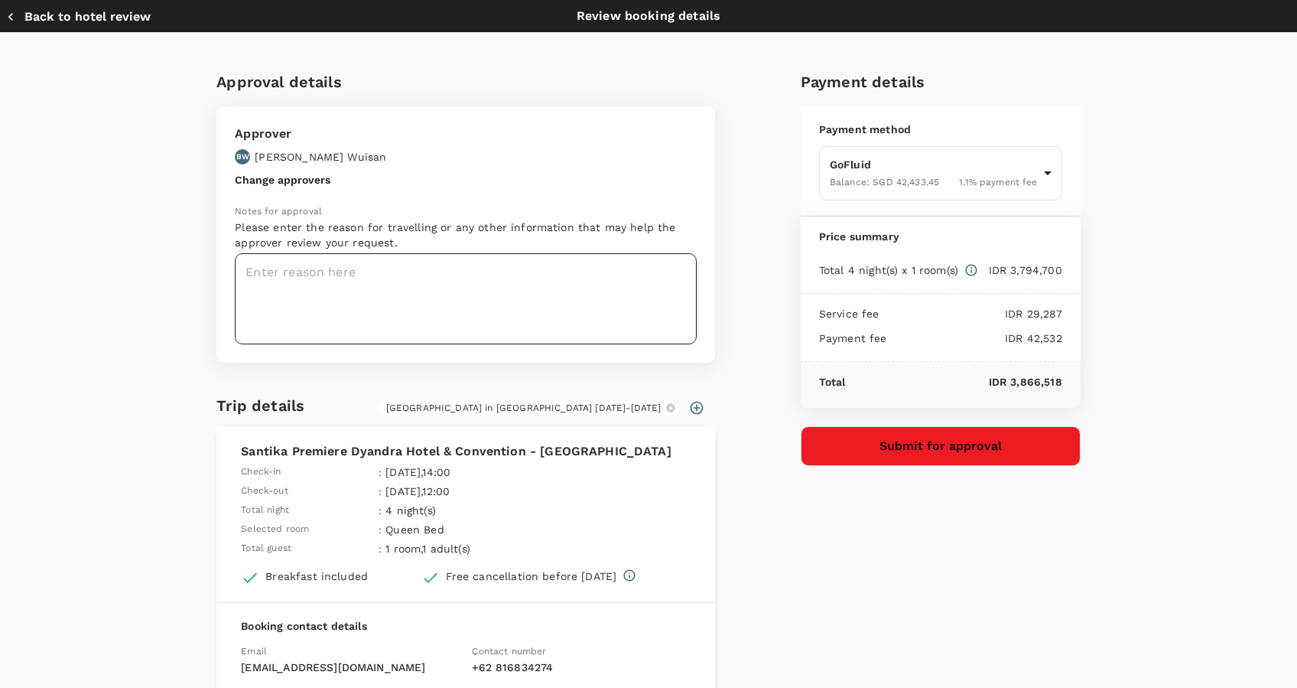
click at [430, 284] on textarea at bounding box center [466, 298] width 462 height 91
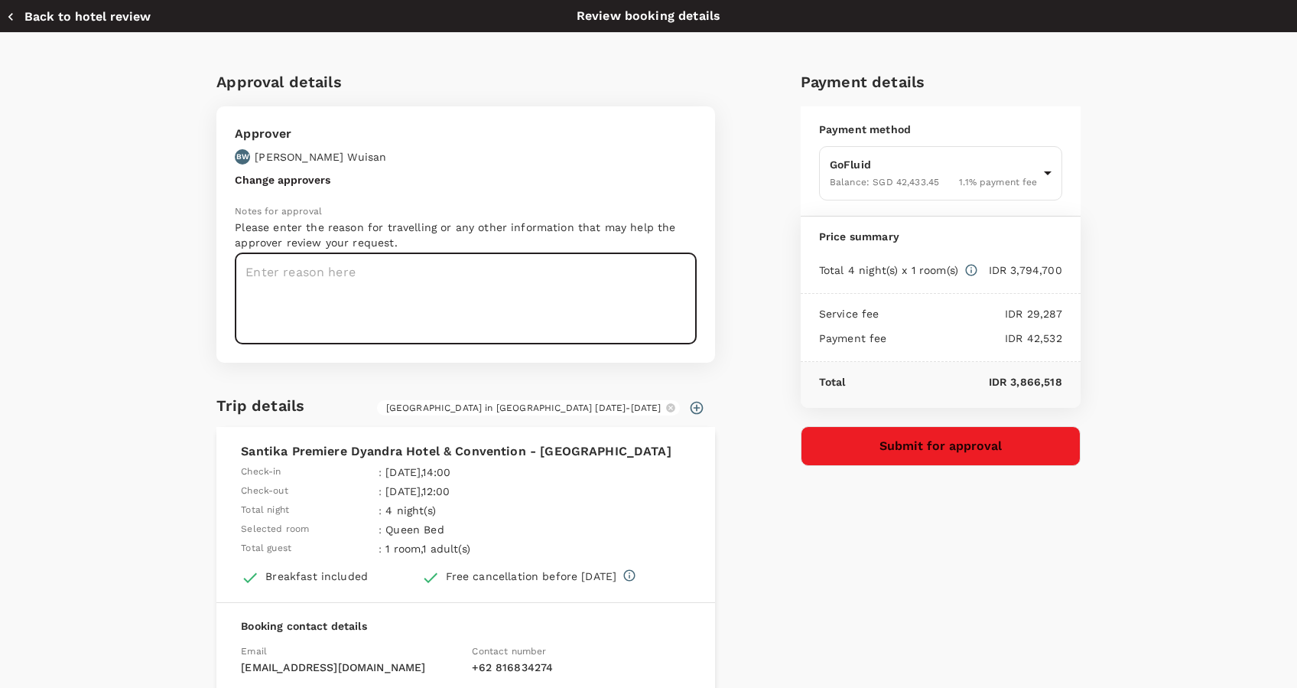
click at [506, 263] on textarea at bounding box center [466, 298] width 462 height 91
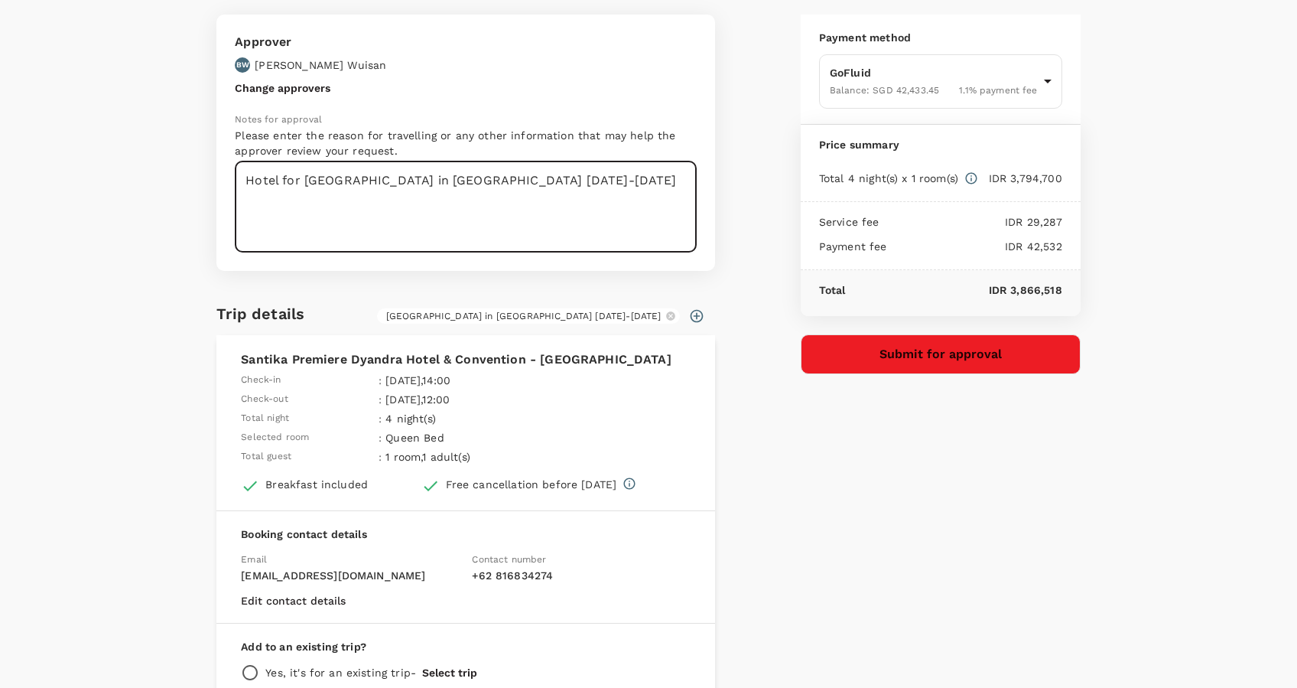
scroll to position [216, 0]
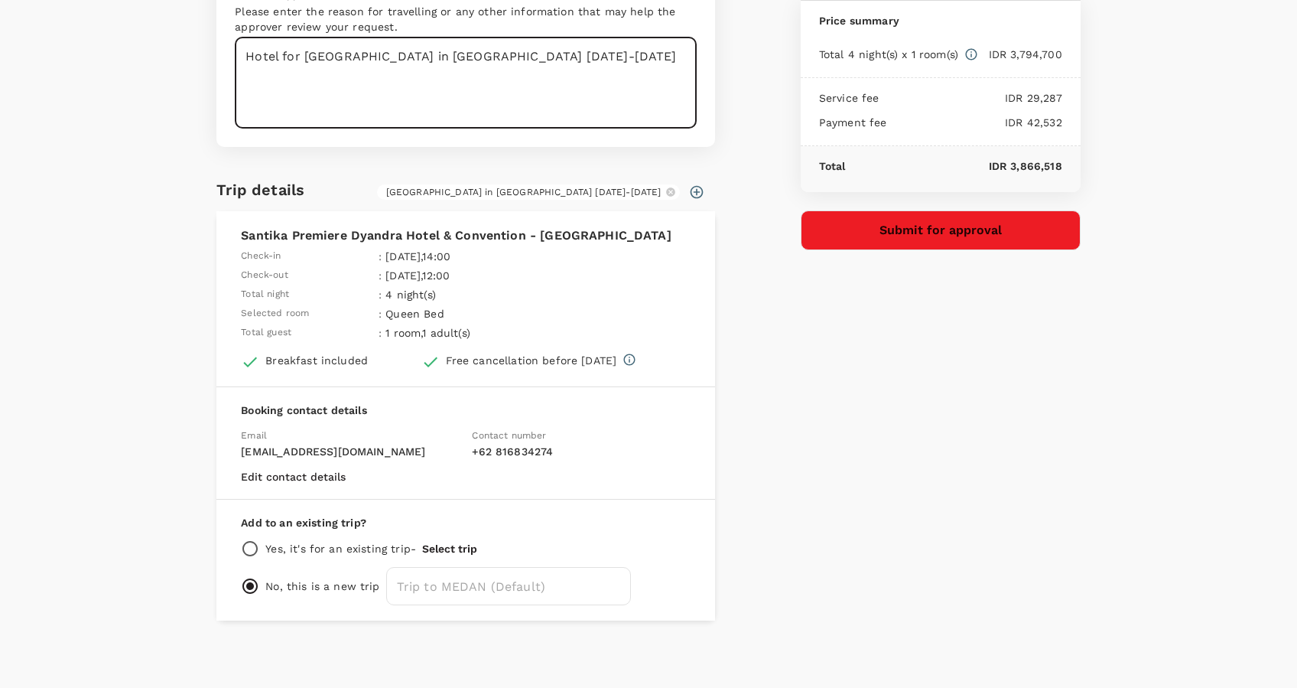
type textarea "Hotel for Muslian in Medan 17-21 Sept 2025"
click at [967, 224] on button "Submit for approval" at bounding box center [941, 230] width 280 height 40
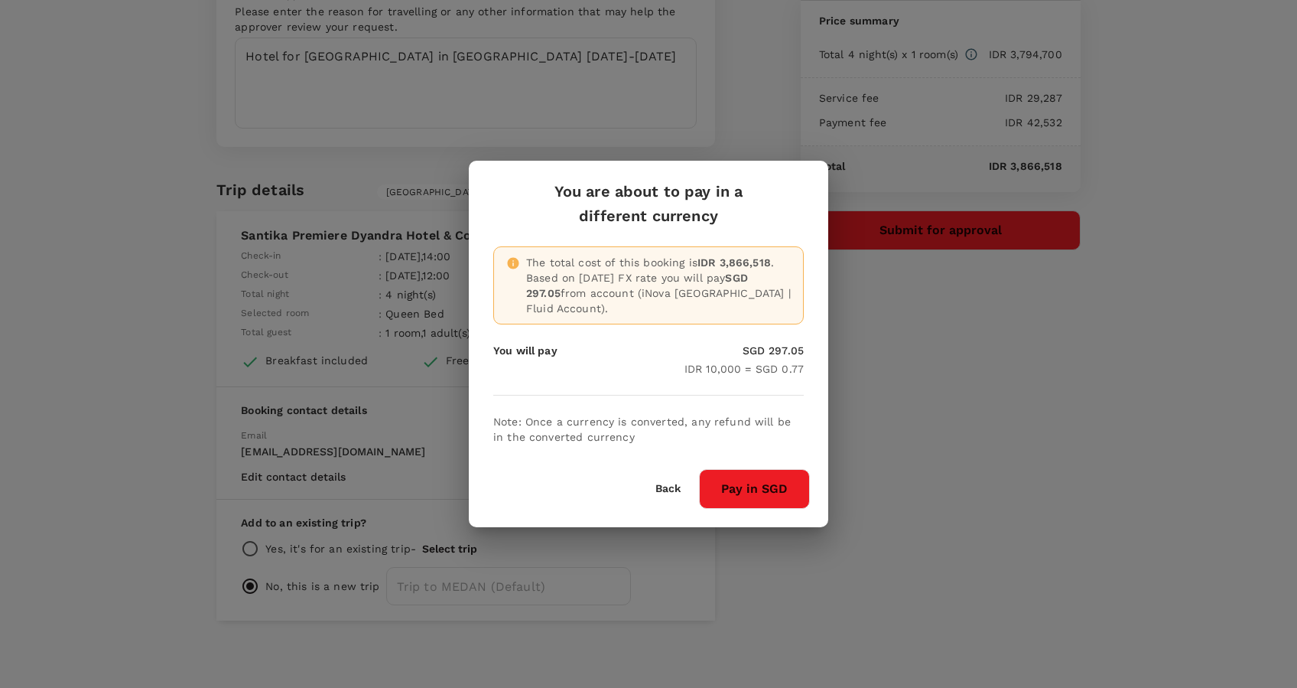
click at [740, 482] on button "Pay in SGD" at bounding box center [754, 489] width 111 height 40
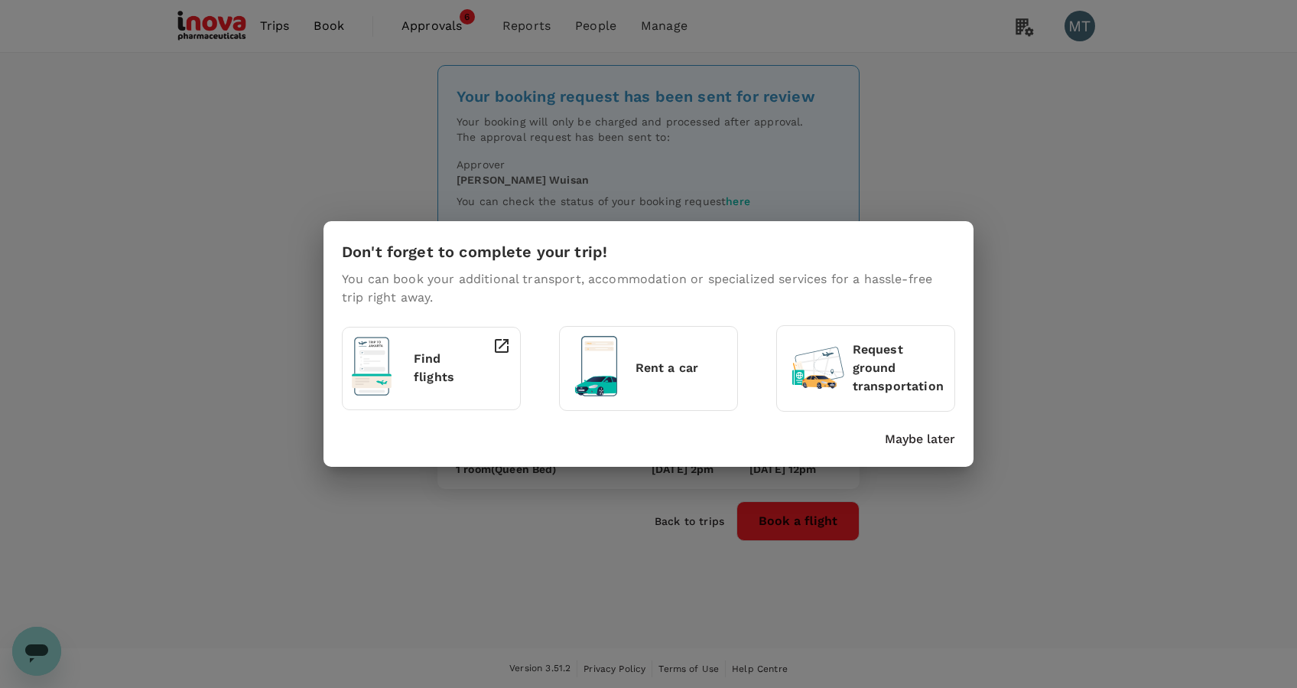
click at [926, 447] on p "Maybe later" at bounding box center [920, 439] width 70 height 18
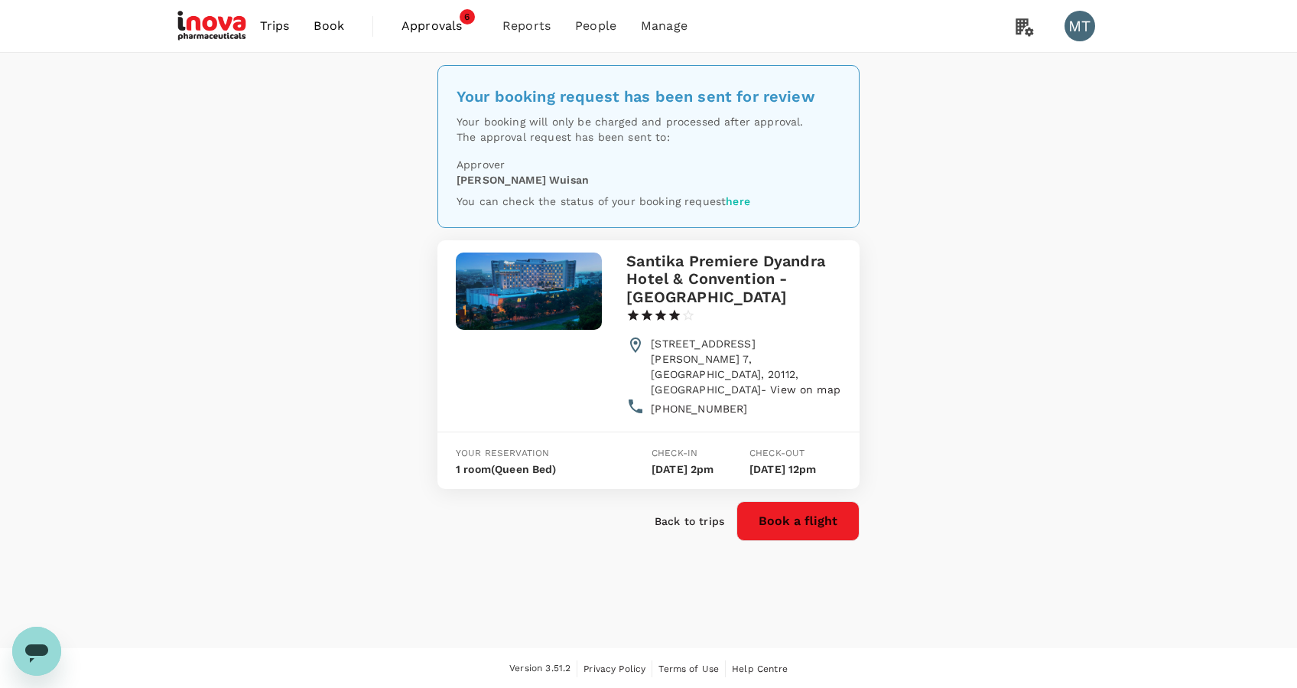
click at [442, 22] on span "Approvals" at bounding box center [440, 26] width 76 height 18
